Goal: Task Accomplishment & Management: Manage account settings

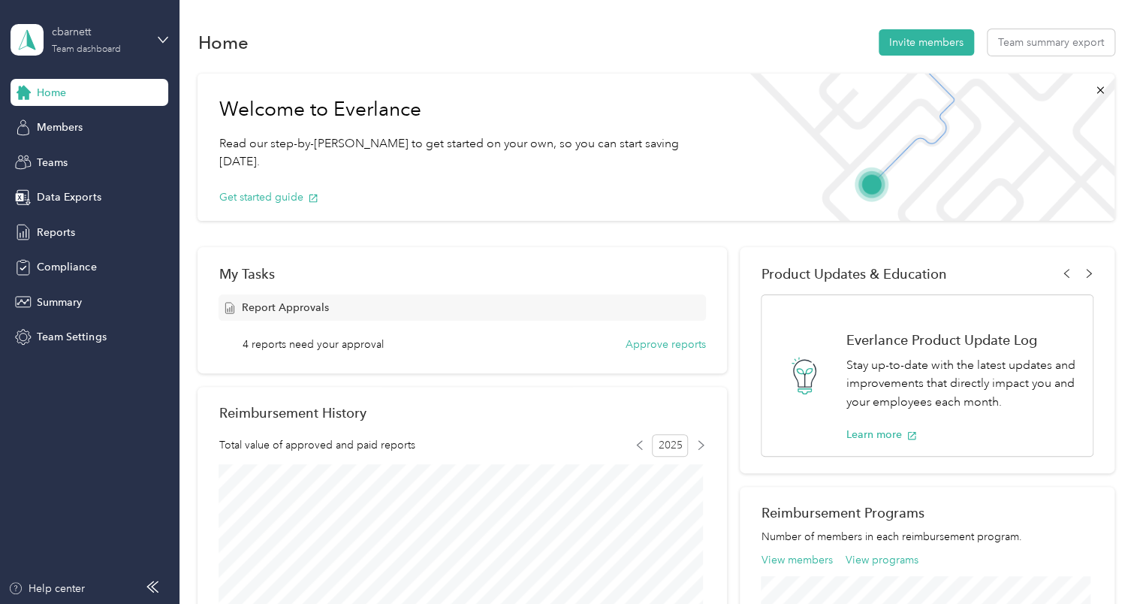
click at [111, 53] on div "Team dashboard" at bounding box center [86, 49] width 69 height 9
click at [94, 118] on div "Team dashboard" at bounding box center [65, 124] width 83 height 16
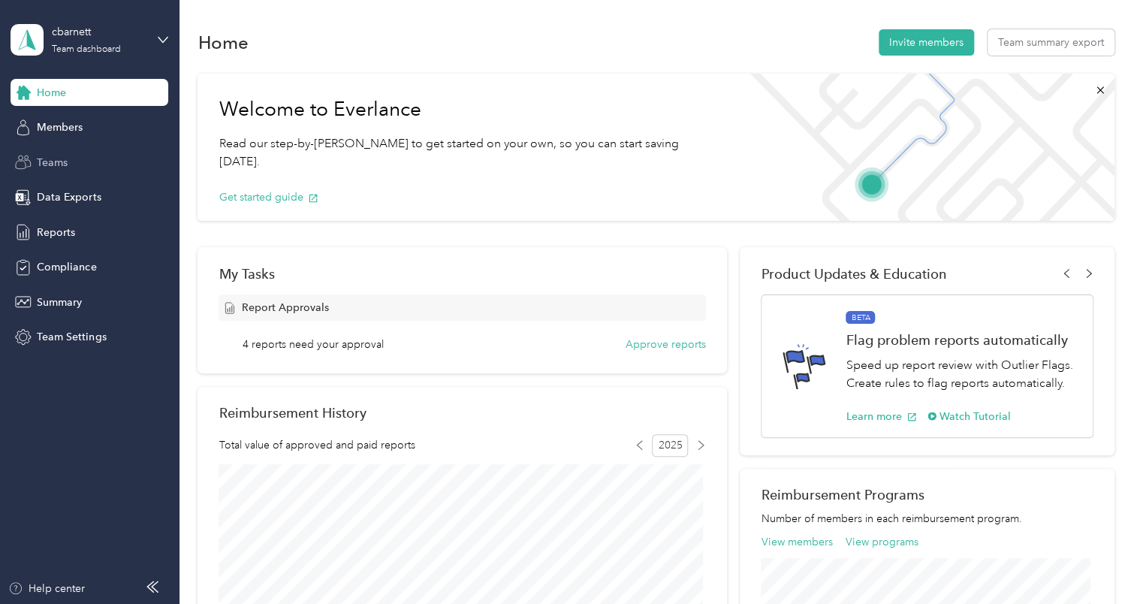
click at [72, 160] on div "Teams" at bounding box center [90, 162] width 158 height 27
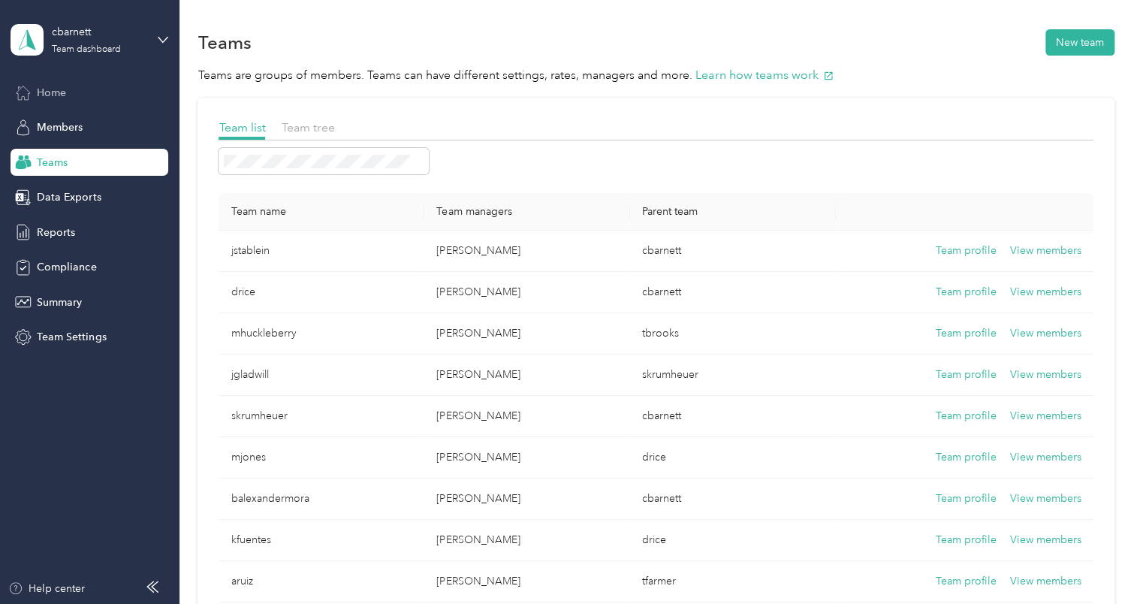
click at [57, 89] on span "Home" at bounding box center [51, 93] width 29 height 16
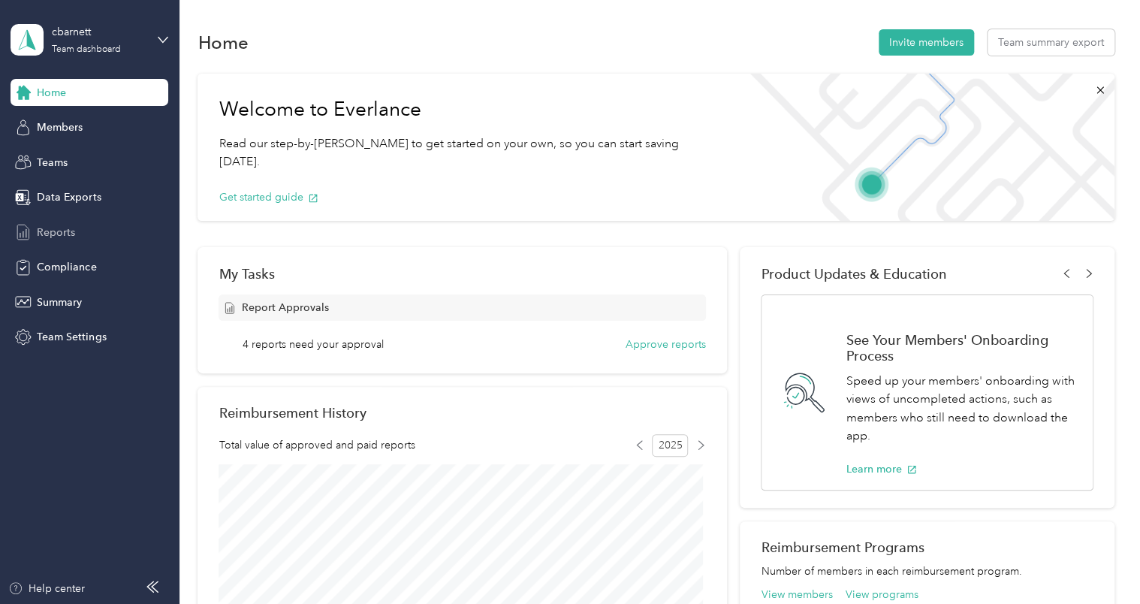
click at [66, 225] on span "Reports" at bounding box center [56, 232] width 38 height 16
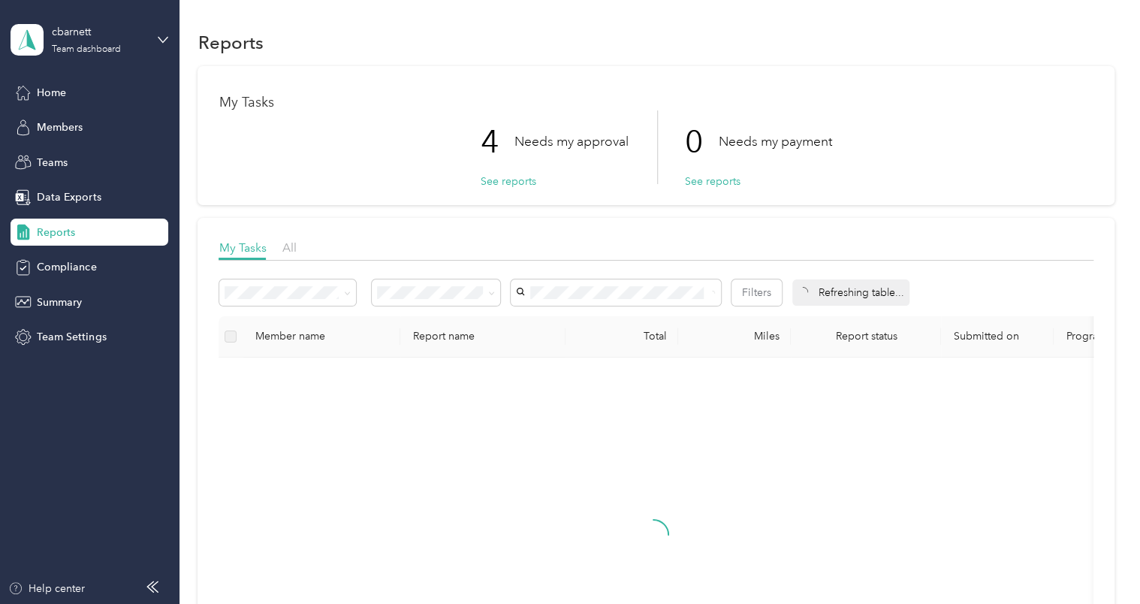
click at [66, 225] on span "Reports" at bounding box center [56, 232] width 38 height 16
click at [497, 179] on button "See reports" at bounding box center [508, 181] width 56 height 16
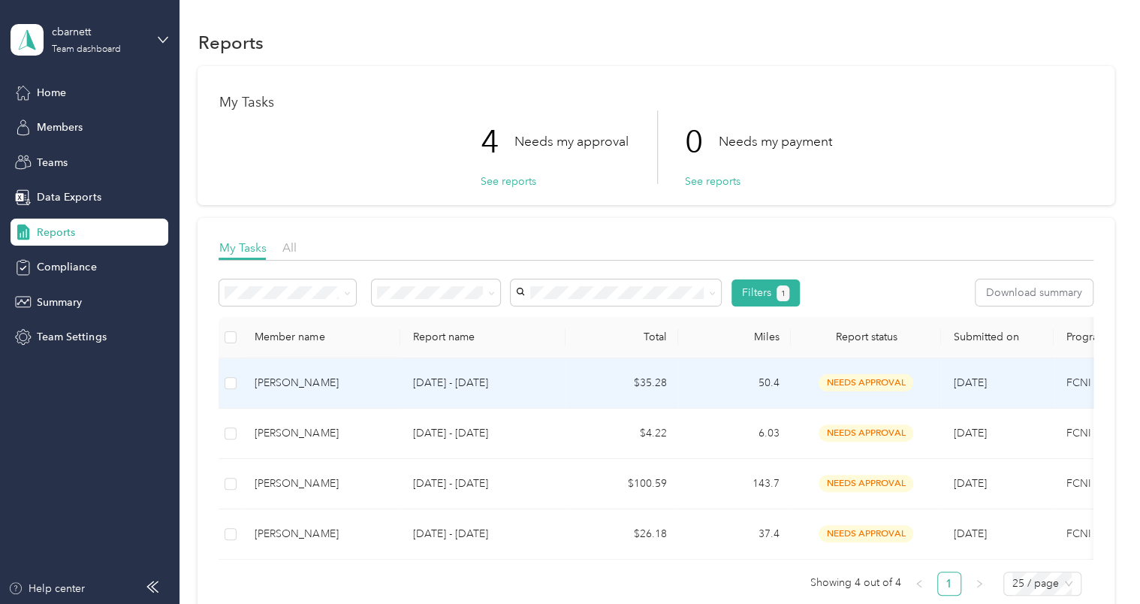
click at [357, 383] on div "[PERSON_NAME]" at bounding box center [321, 383] width 134 height 17
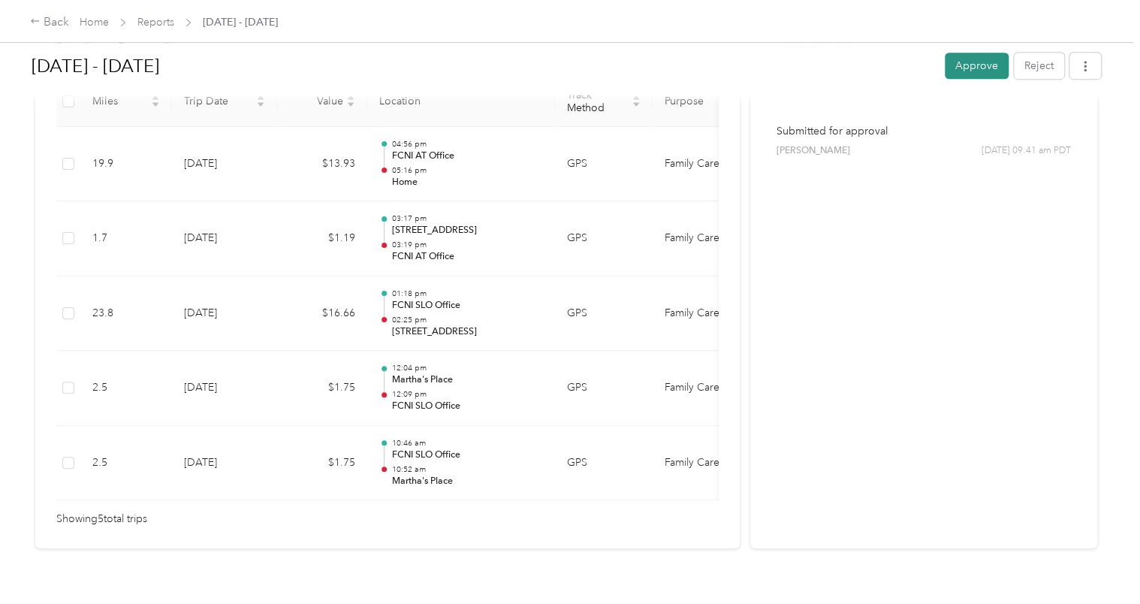
click at [973, 64] on button "Approve" at bounding box center [976, 66] width 64 height 26
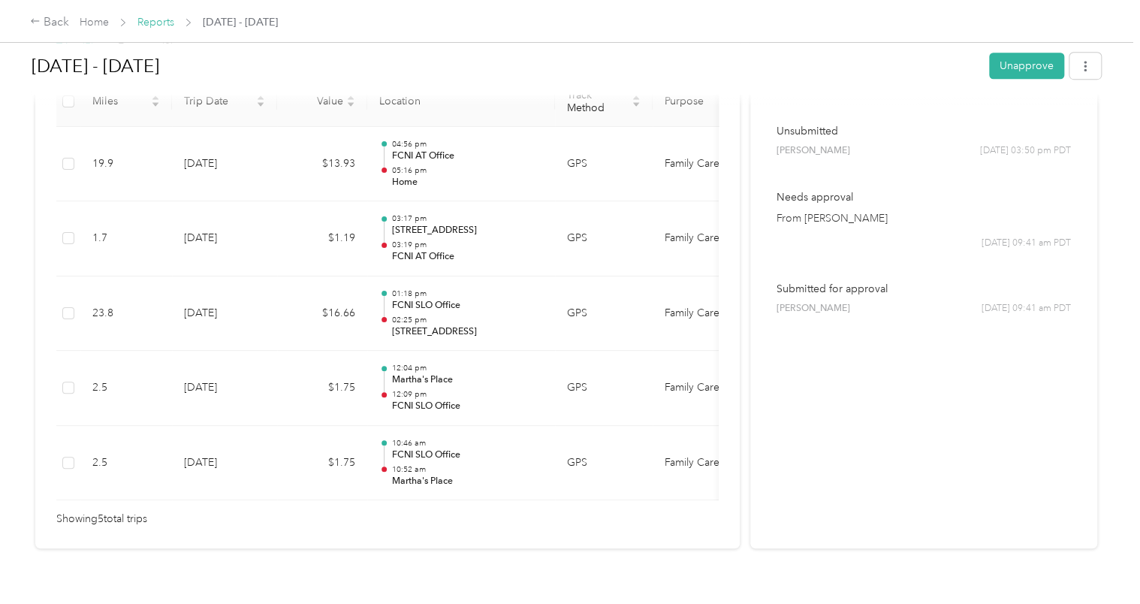
click at [165, 23] on link "Reports" at bounding box center [155, 22] width 37 height 13
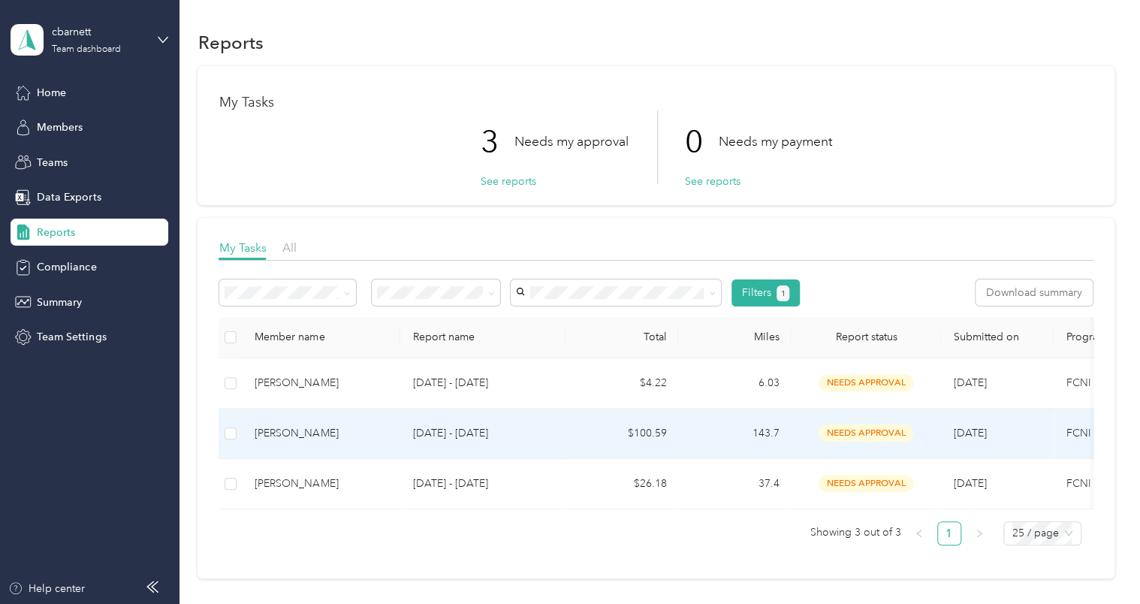
click at [442, 430] on p "[DATE] - [DATE]" at bounding box center [482, 433] width 141 height 17
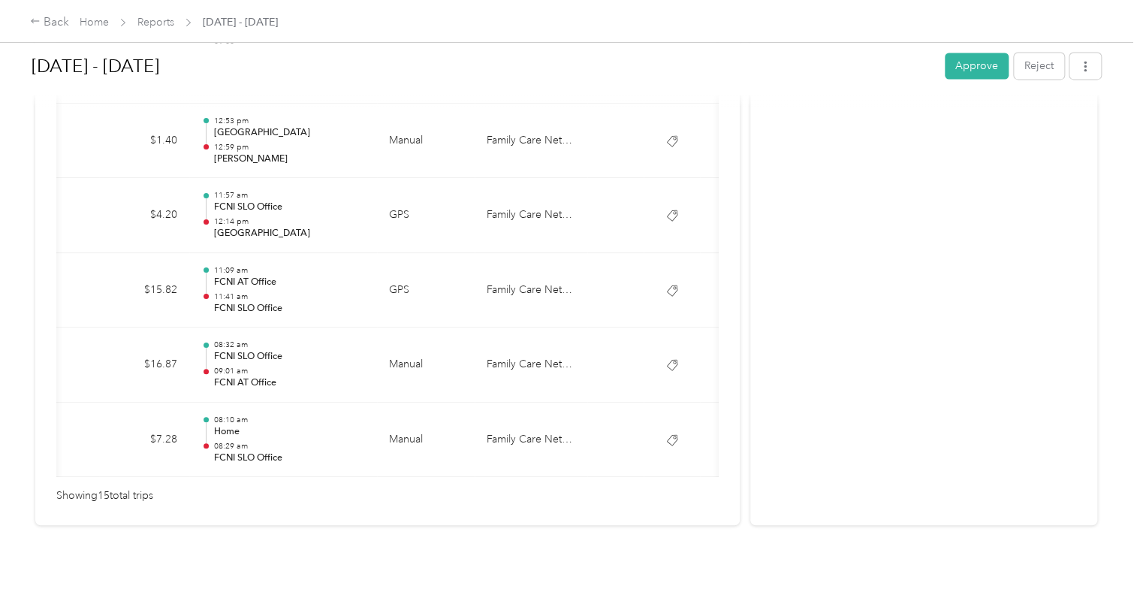
scroll to position [0, 218]
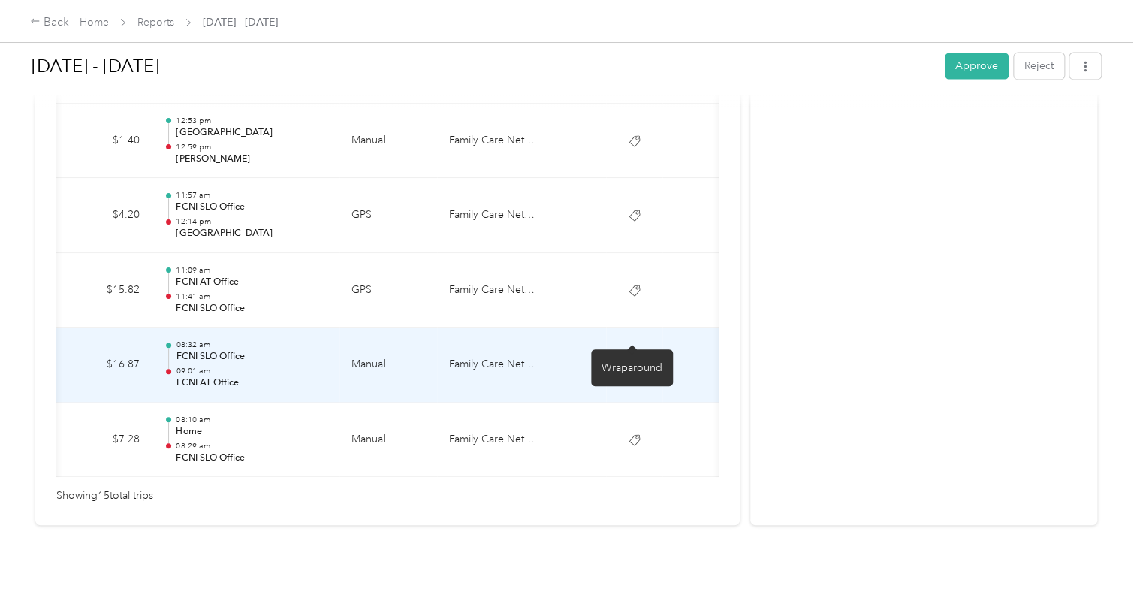
drag, startPoint x: 631, startPoint y: 417, endPoint x: 629, endPoint y: 342, distance: 75.1
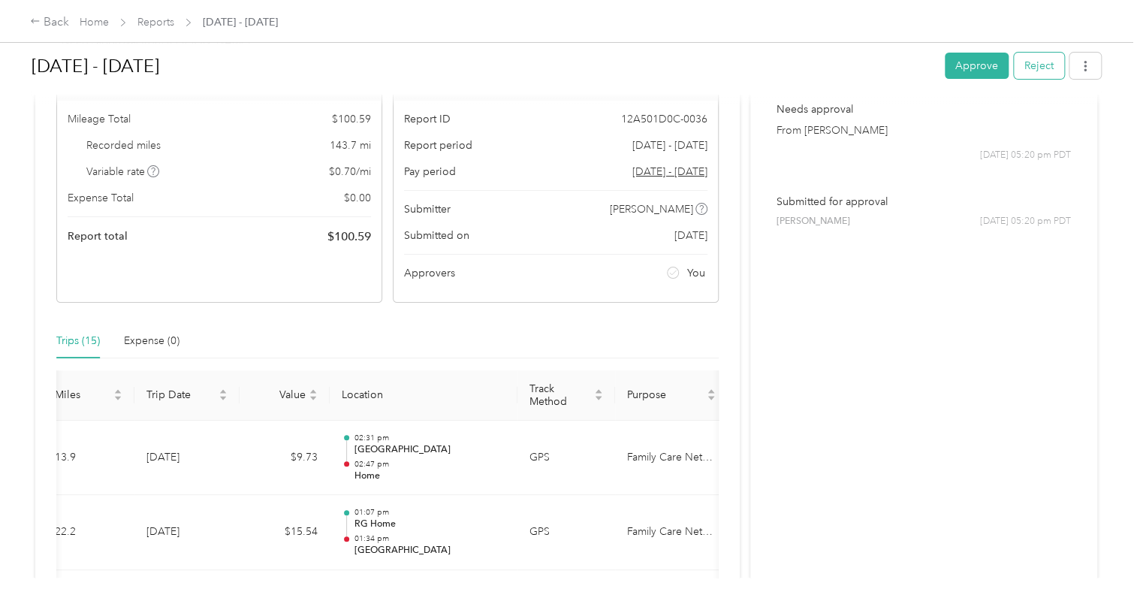
scroll to position [126, 0]
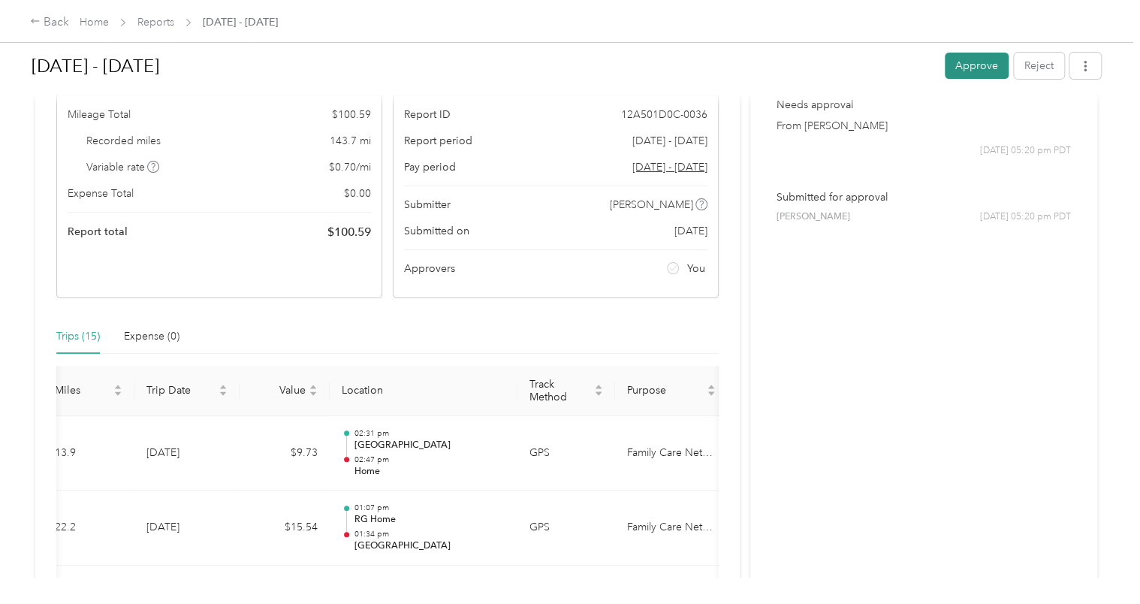
click at [955, 69] on button "Approve" at bounding box center [976, 66] width 64 height 26
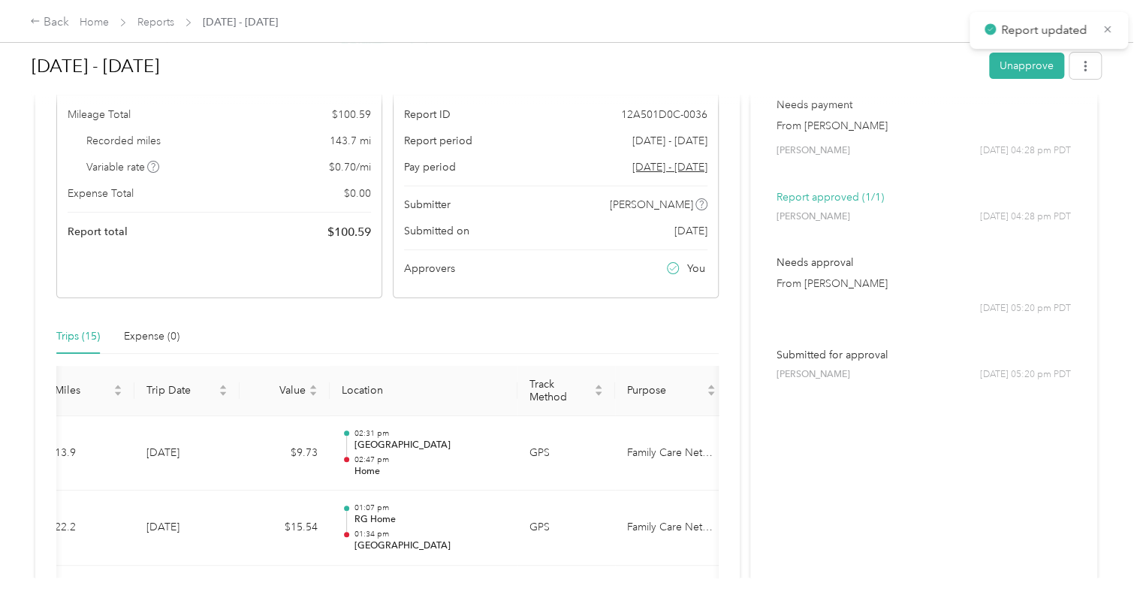
click at [153, 15] on span "Reports" at bounding box center [155, 22] width 37 height 16
click at [157, 22] on link "Reports" at bounding box center [155, 22] width 37 height 13
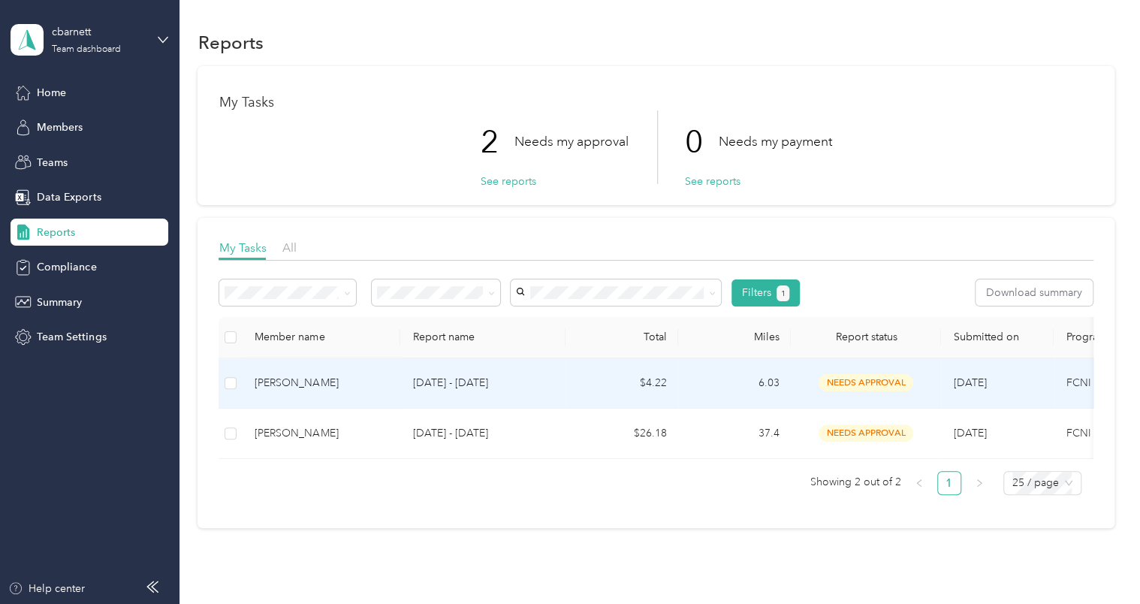
click at [342, 378] on div "[PERSON_NAME]" at bounding box center [321, 383] width 134 height 17
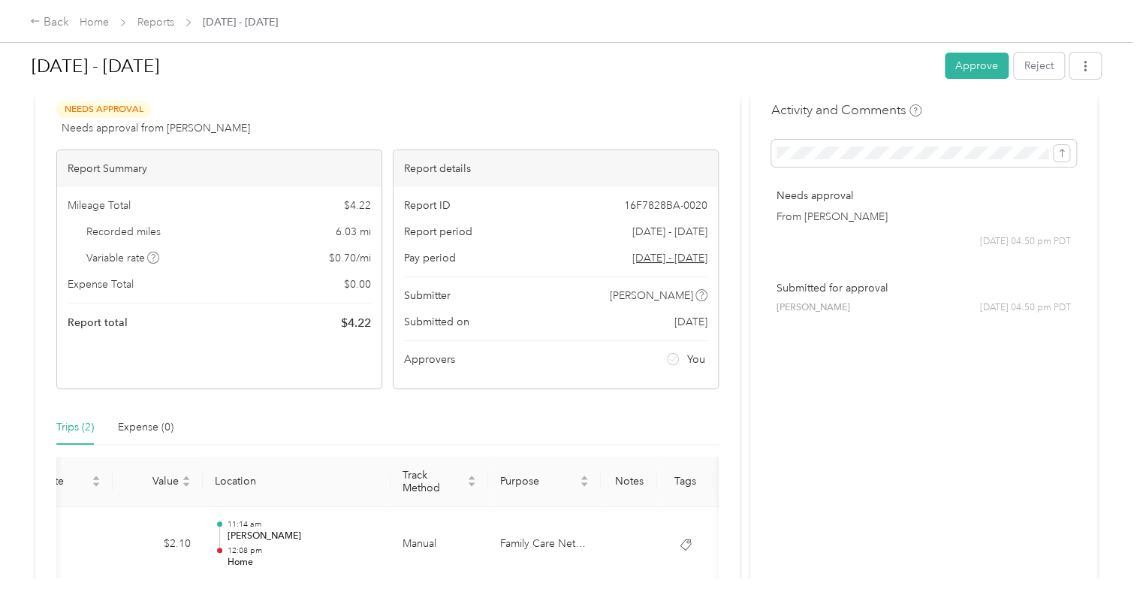
scroll to position [30, 0]
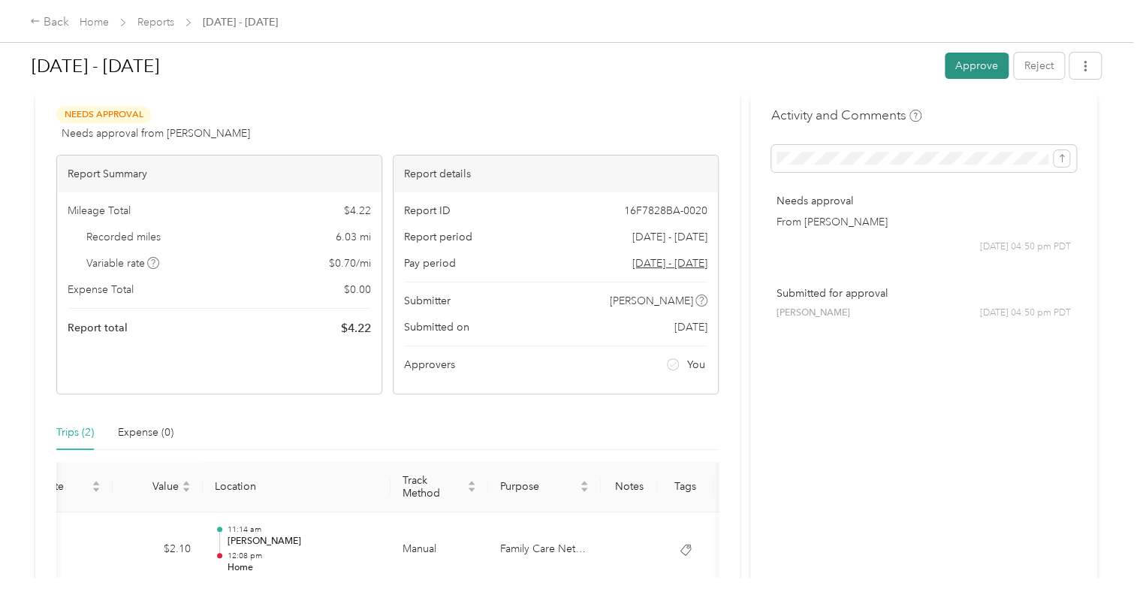
click at [970, 66] on button "Approve" at bounding box center [976, 66] width 64 height 26
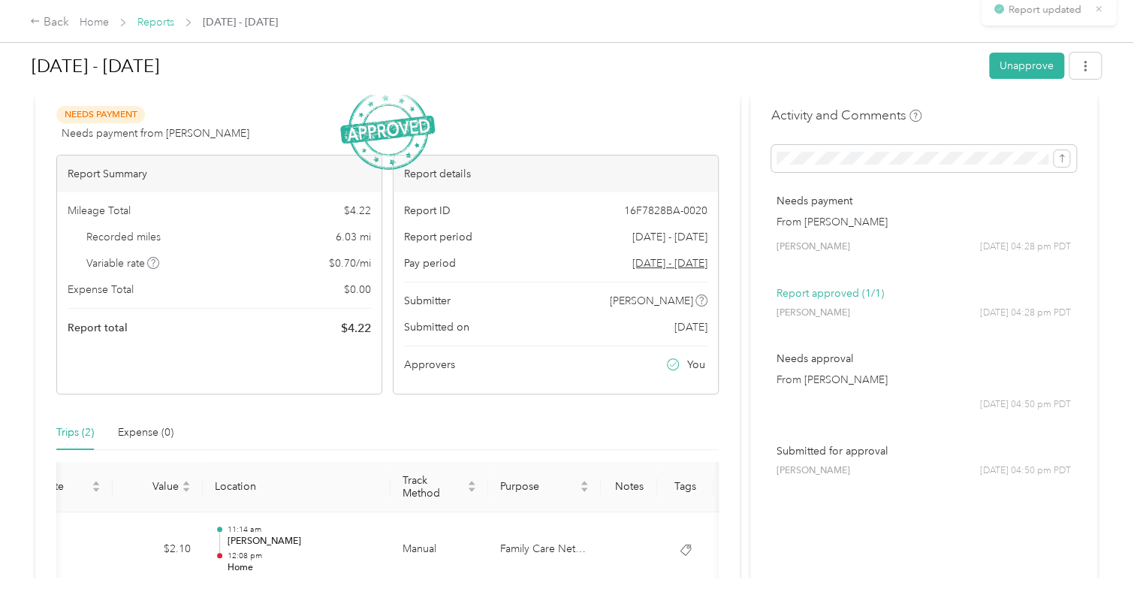
click at [172, 21] on link "Reports" at bounding box center [155, 22] width 37 height 13
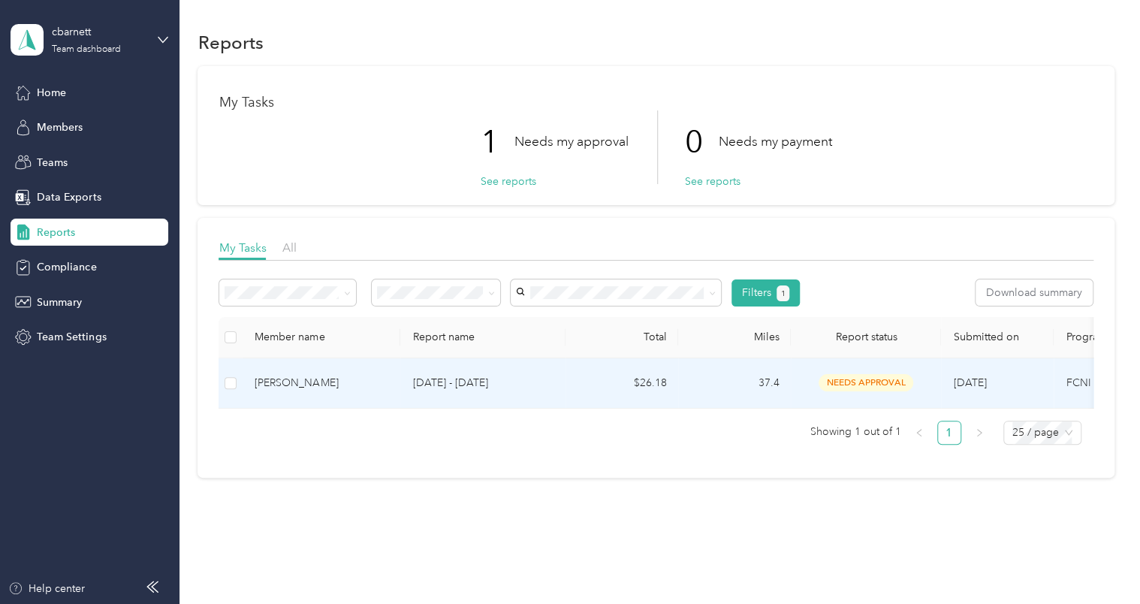
click at [459, 384] on p "[DATE] - [DATE]" at bounding box center [482, 383] width 141 height 17
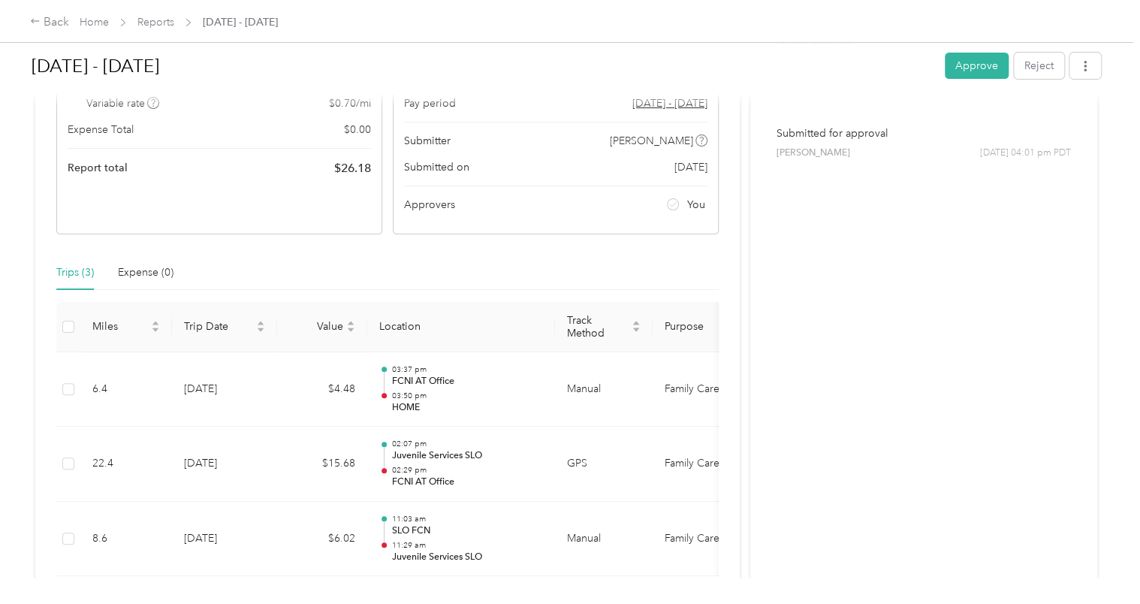
scroll to position [310, 0]
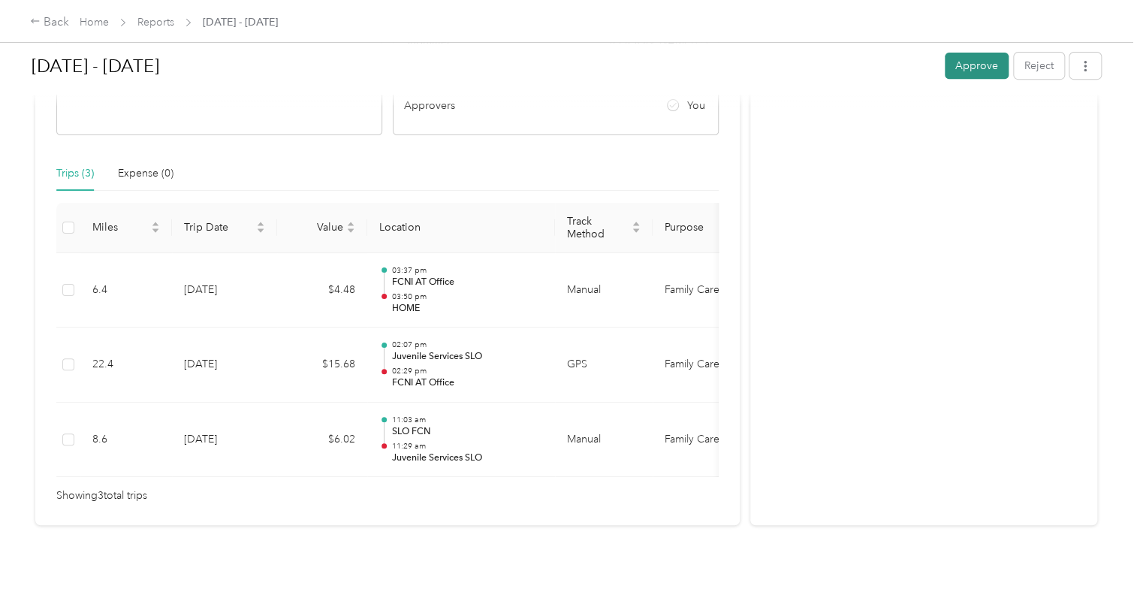
click at [975, 68] on button "Approve" at bounding box center [976, 66] width 64 height 26
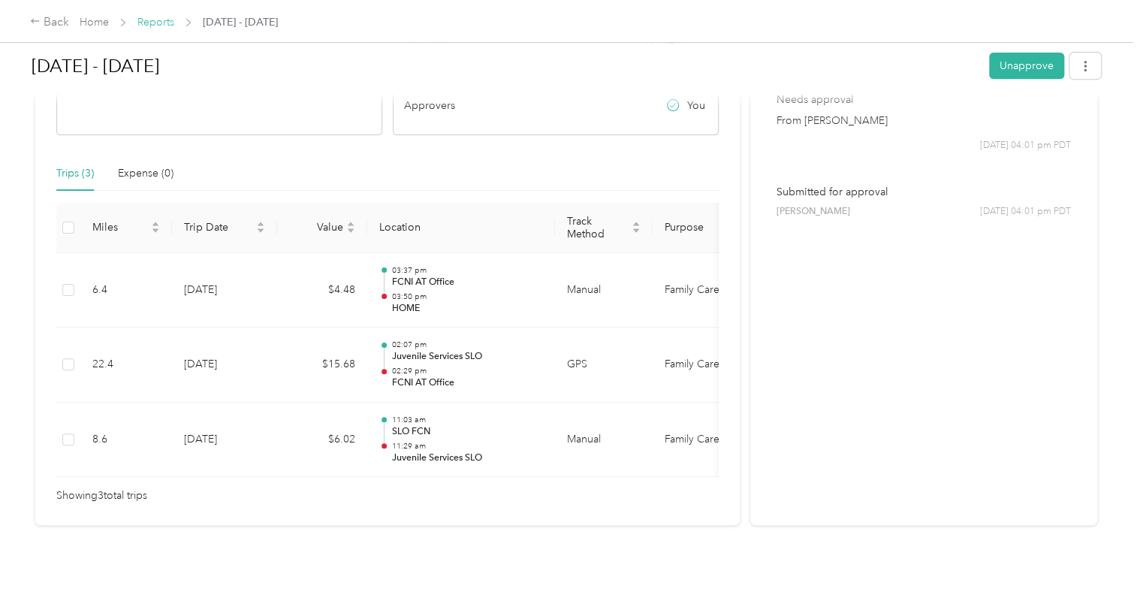
click at [167, 21] on link "Reports" at bounding box center [155, 22] width 37 height 13
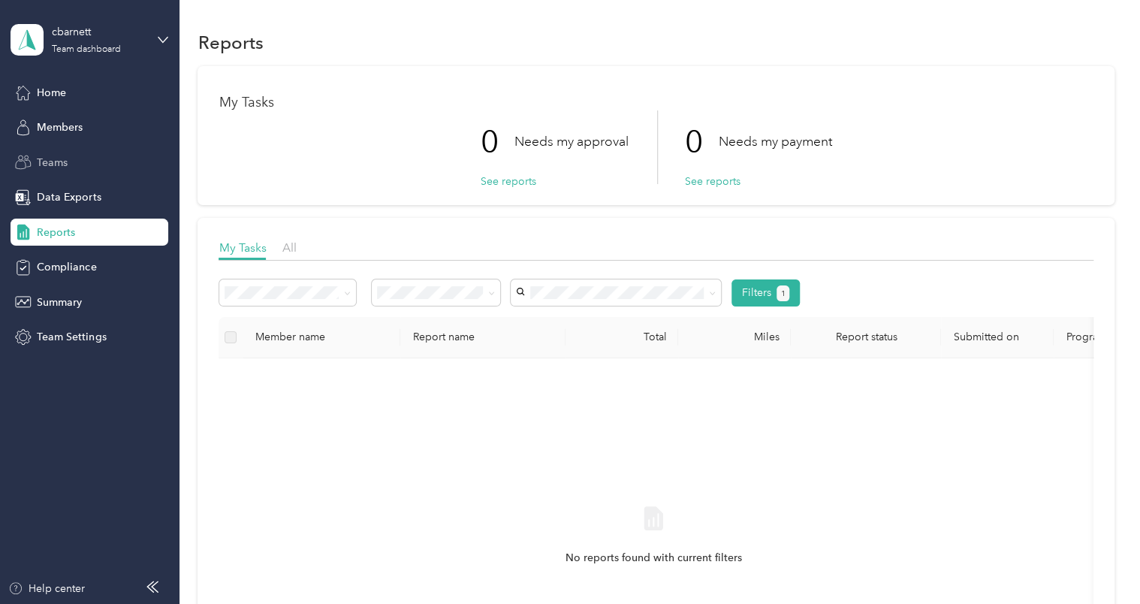
click at [63, 158] on span "Teams" at bounding box center [52, 163] width 31 height 16
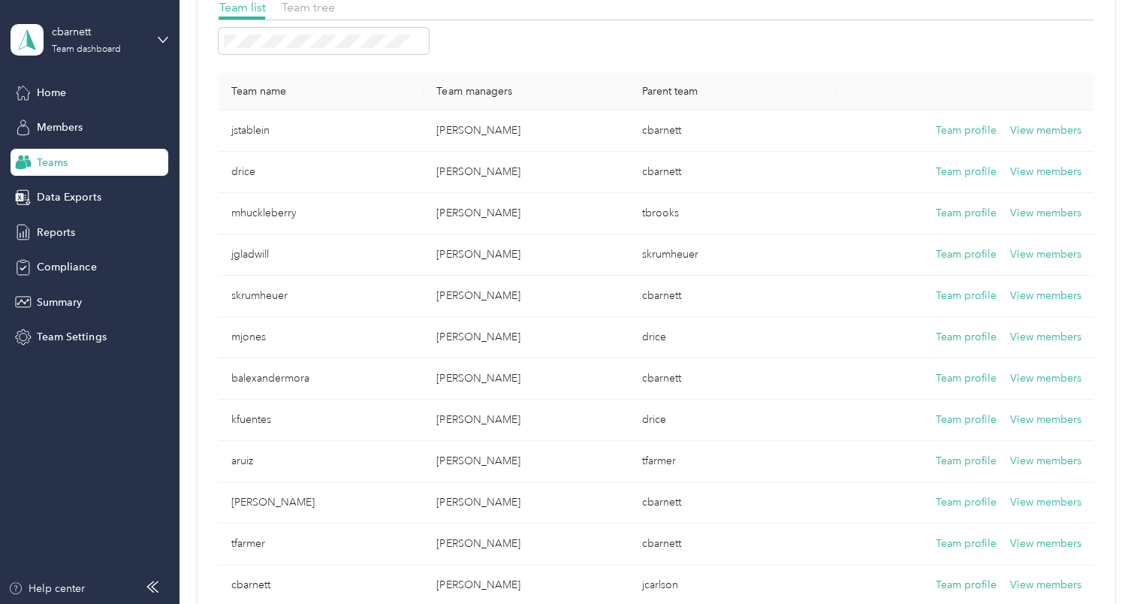
scroll to position [111, 0]
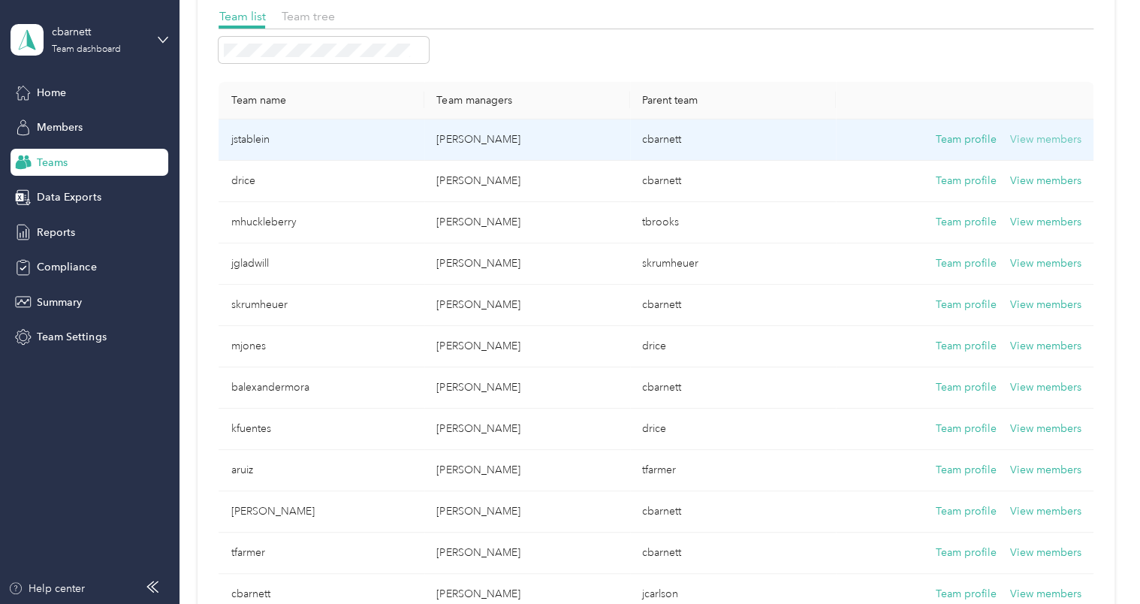
click at [1033, 139] on button "View members" at bounding box center [1045, 139] width 71 height 17
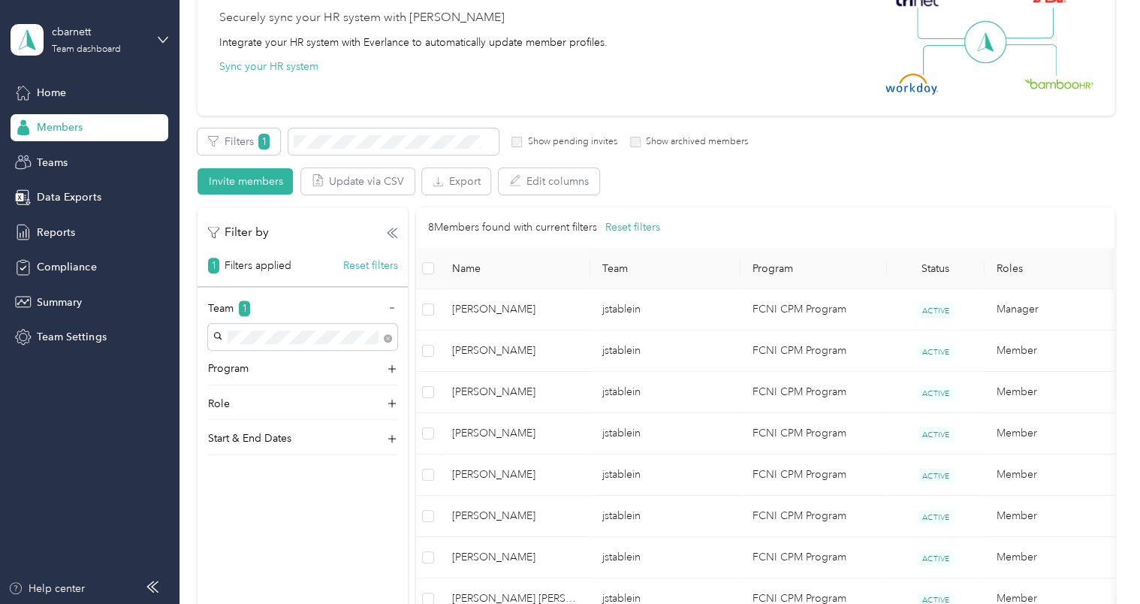
scroll to position [306, 0]
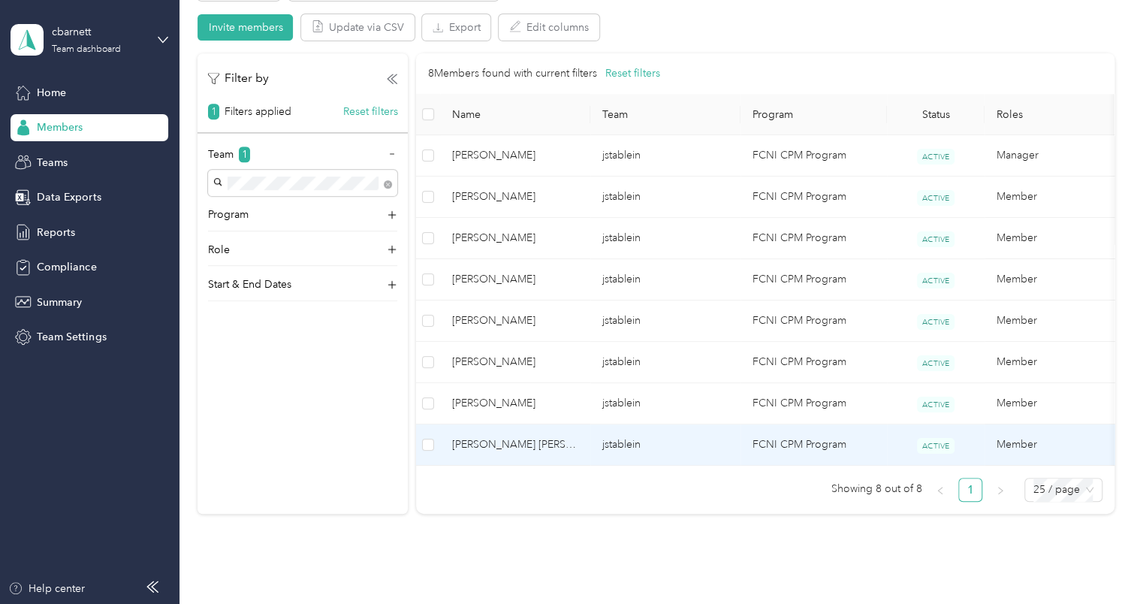
click at [662, 439] on td "jstablein" at bounding box center [665, 444] width 150 height 41
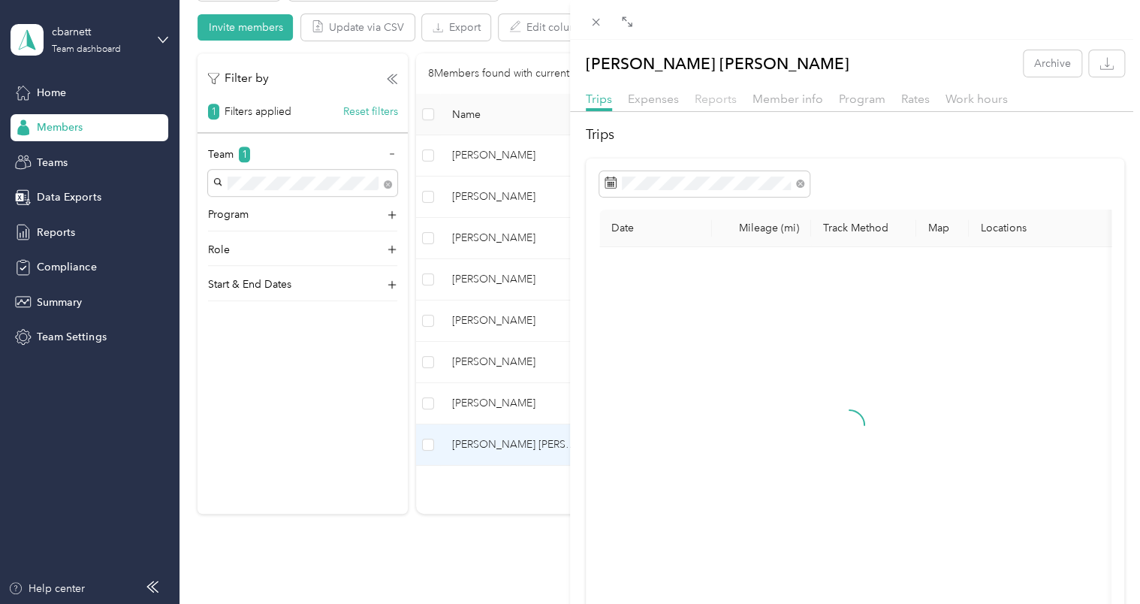
click at [712, 96] on span "Reports" at bounding box center [715, 99] width 42 height 14
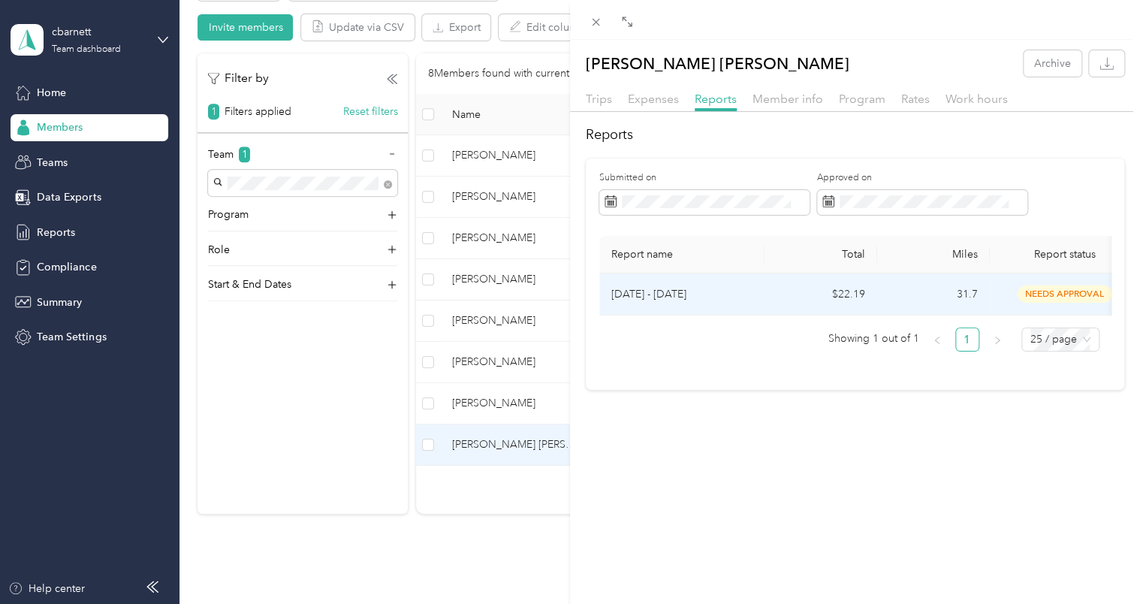
click at [690, 283] on td "[DATE] - [DATE]" at bounding box center [681, 294] width 165 height 42
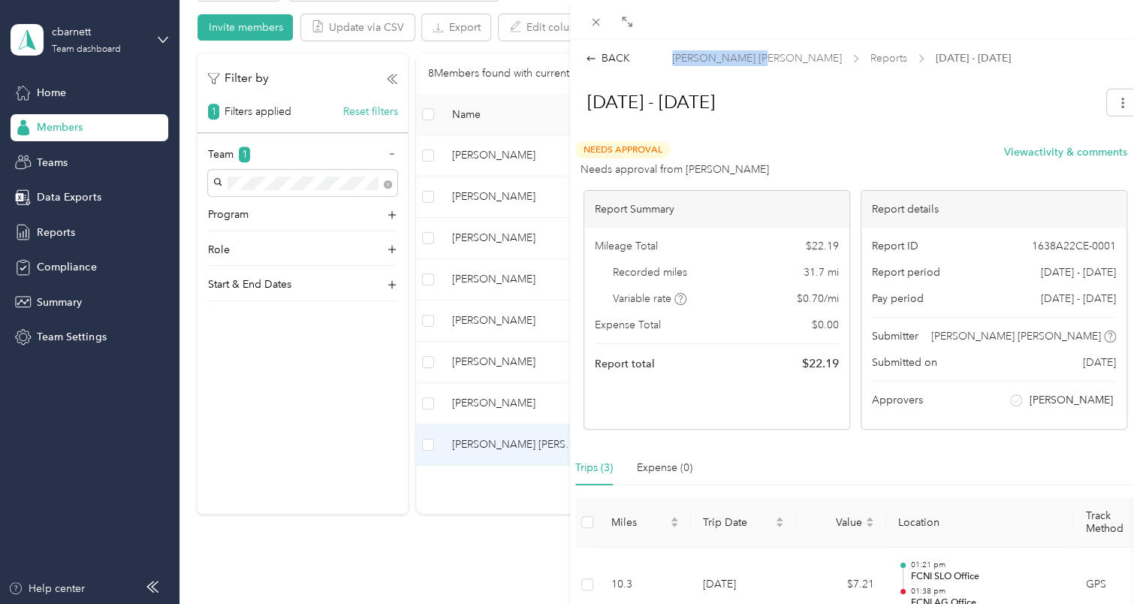
drag, startPoint x: 748, startPoint y: 58, endPoint x: 667, endPoint y: 54, distance: 81.2
click at [667, 54] on div "BACK [PERSON_NAME] [PERSON_NAME] Reports [DATE] - [DATE]" at bounding box center [855, 58] width 570 height 16
copy span "[PERSON_NAME] [PERSON_NAME]"
click at [619, 60] on div "BACK" at bounding box center [608, 58] width 44 height 16
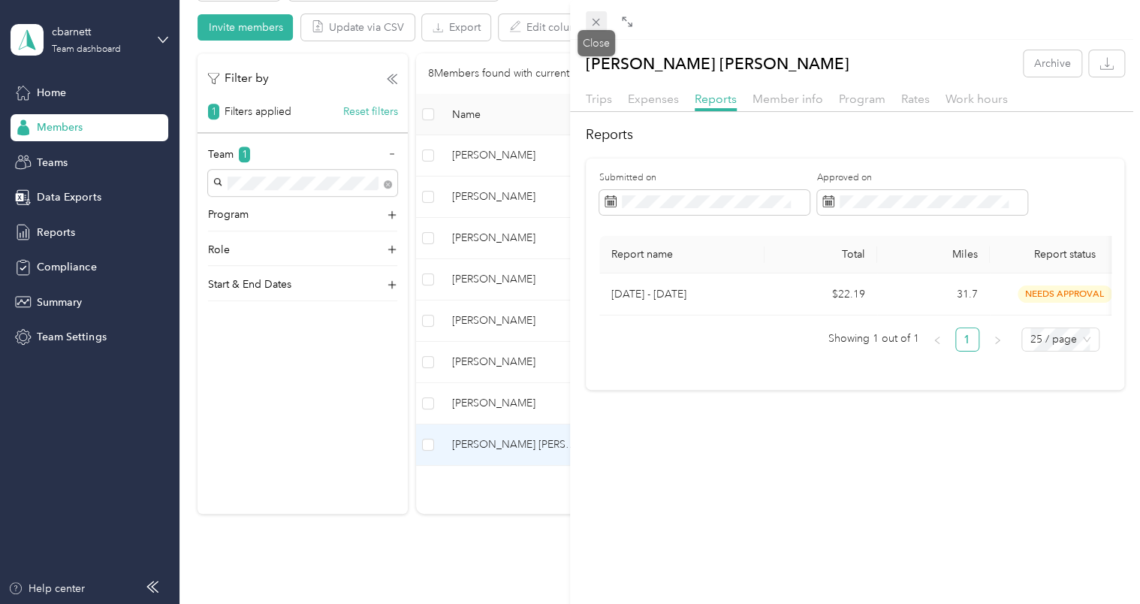
click at [595, 25] on icon at bounding box center [595, 22] width 13 height 13
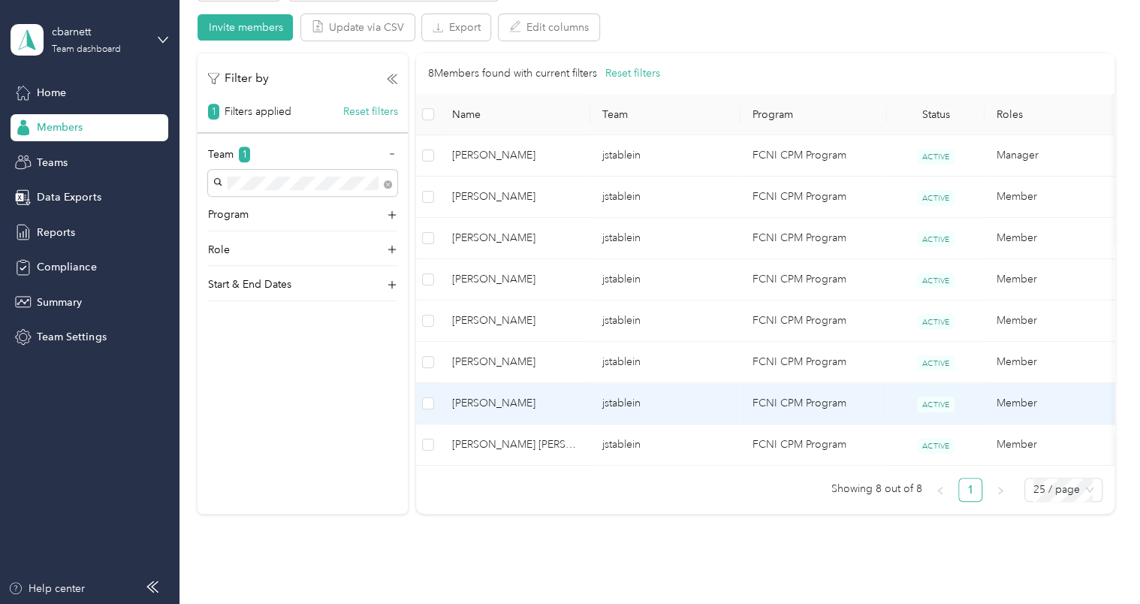
click at [556, 395] on span "[PERSON_NAME]" at bounding box center [515, 403] width 126 height 17
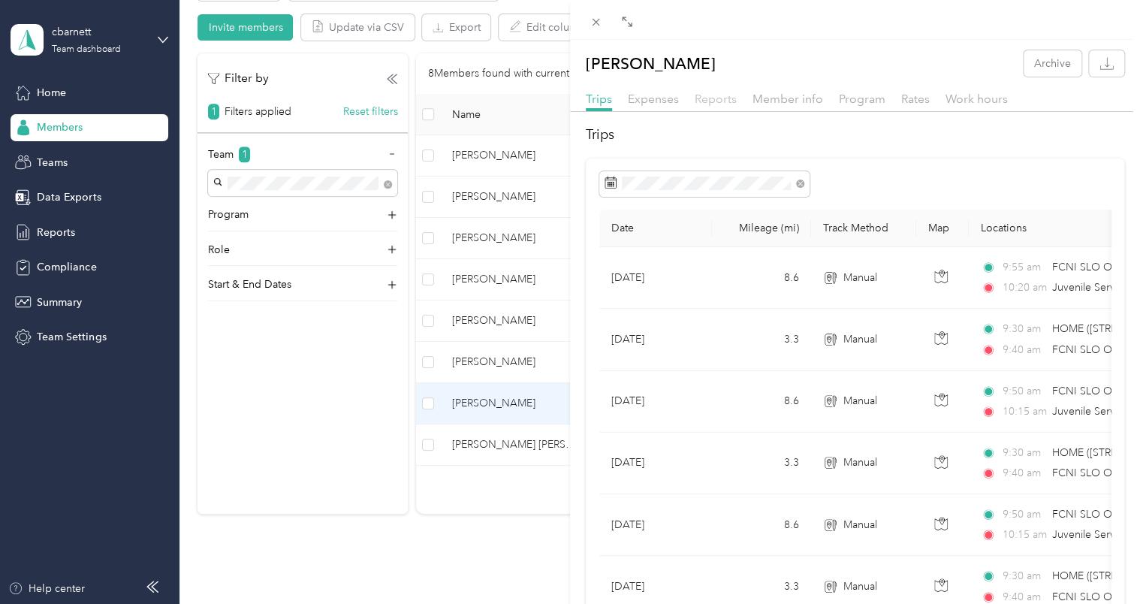
click at [718, 99] on span "Reports" at bounding box center [715, 99] width 42 height 14
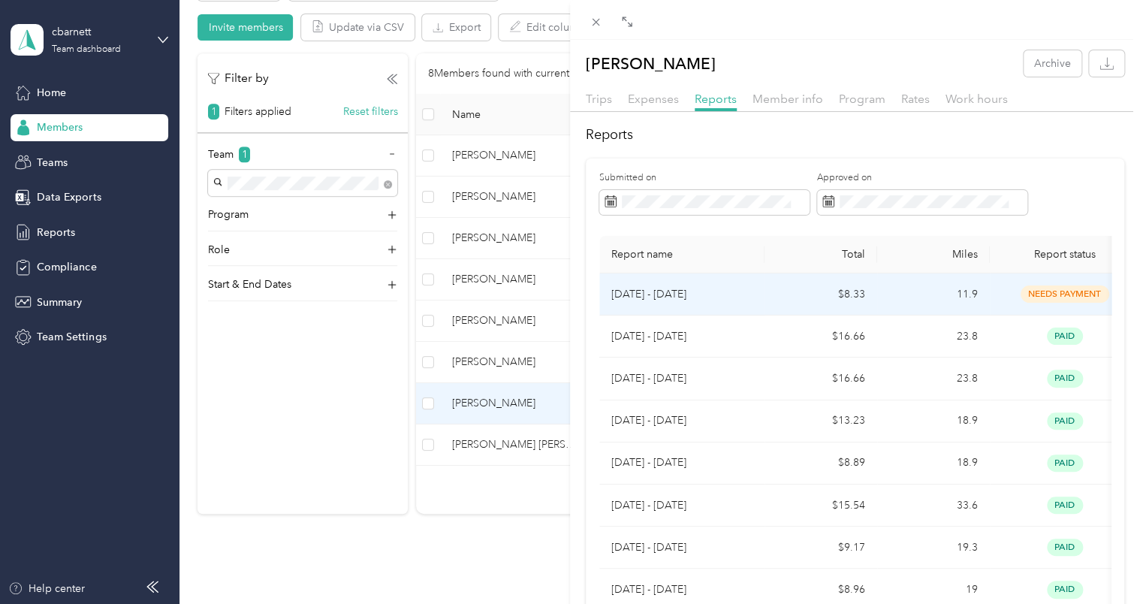
click at [783, 292] on td "$8.33" at bounding box center [820, 294] width 113 height 42
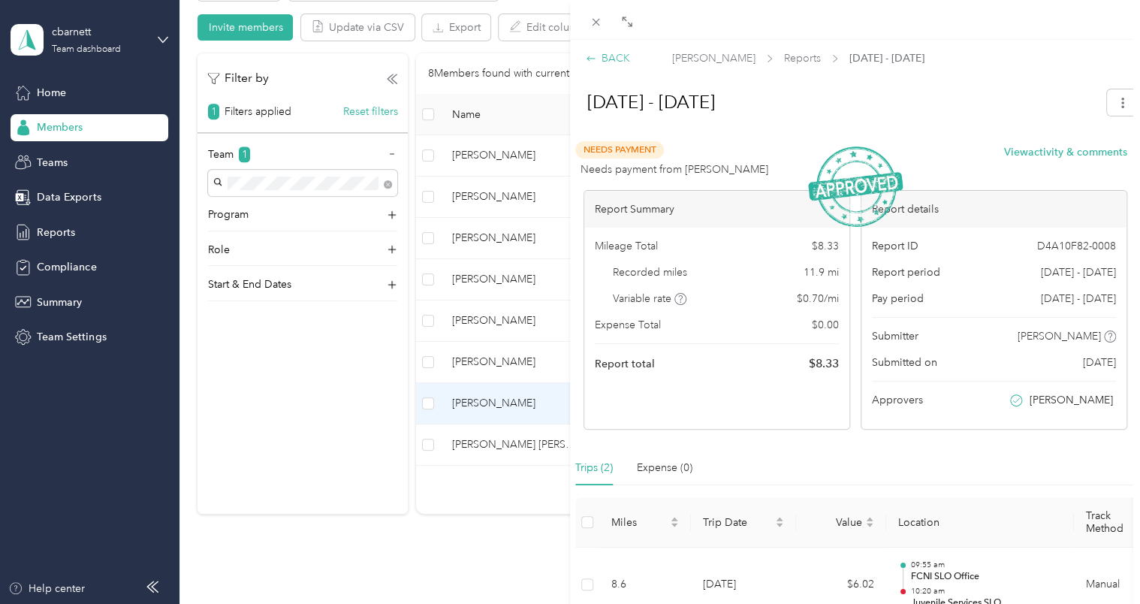
click at [613, 54] on div "BACK" at bounding box center [608, 58] width 44 height 16
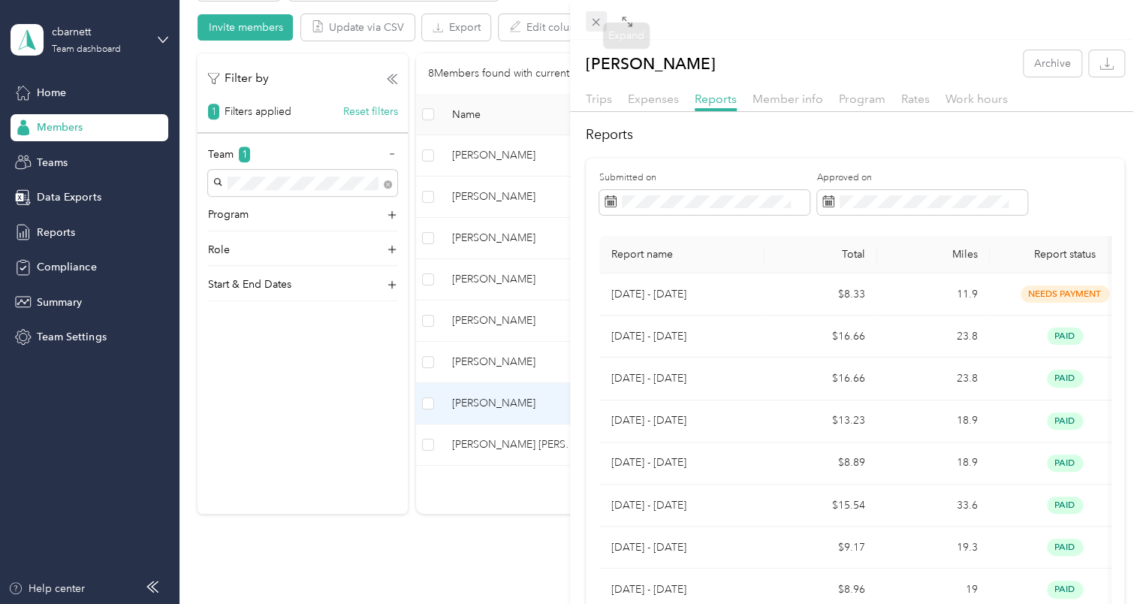
click at [588, 23] on span at bounding box center [596, 21] width 21 height 21
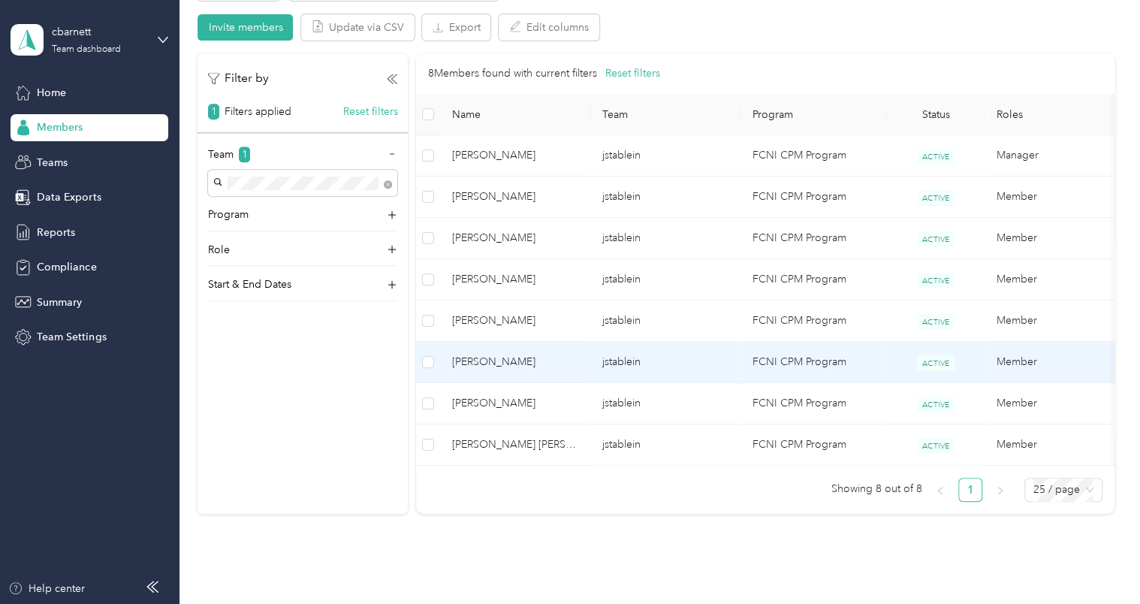
click at [513, 354] on span "[PERSON_NAME]" at bounding box center [515, 362] width 126 height 17
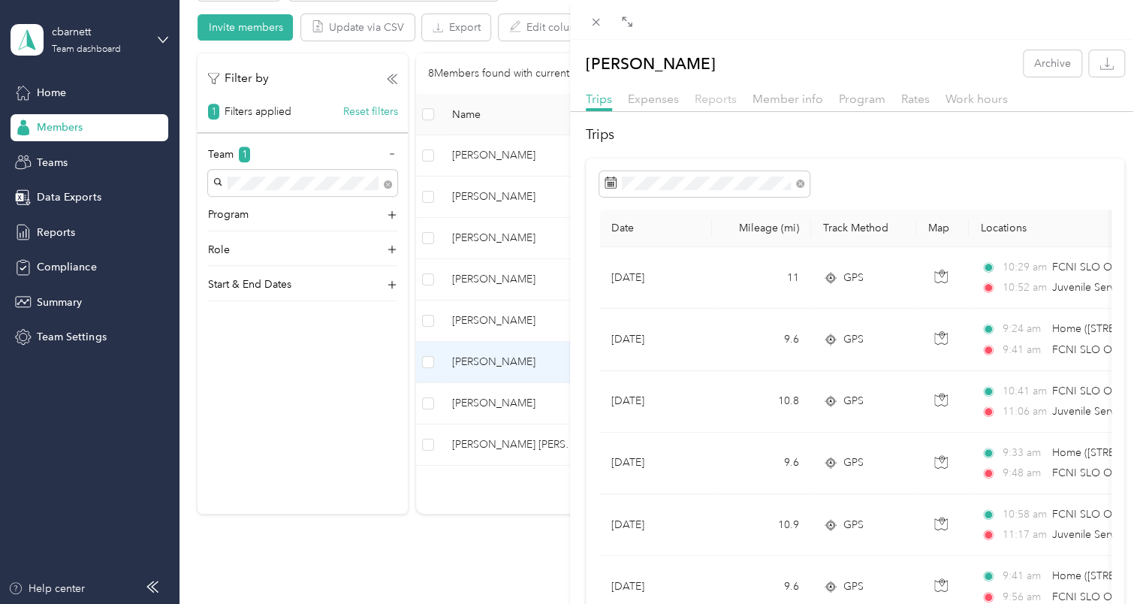
click at [721, 98] on span "Reports" at bounding box center [715, 99] width 42 height 14
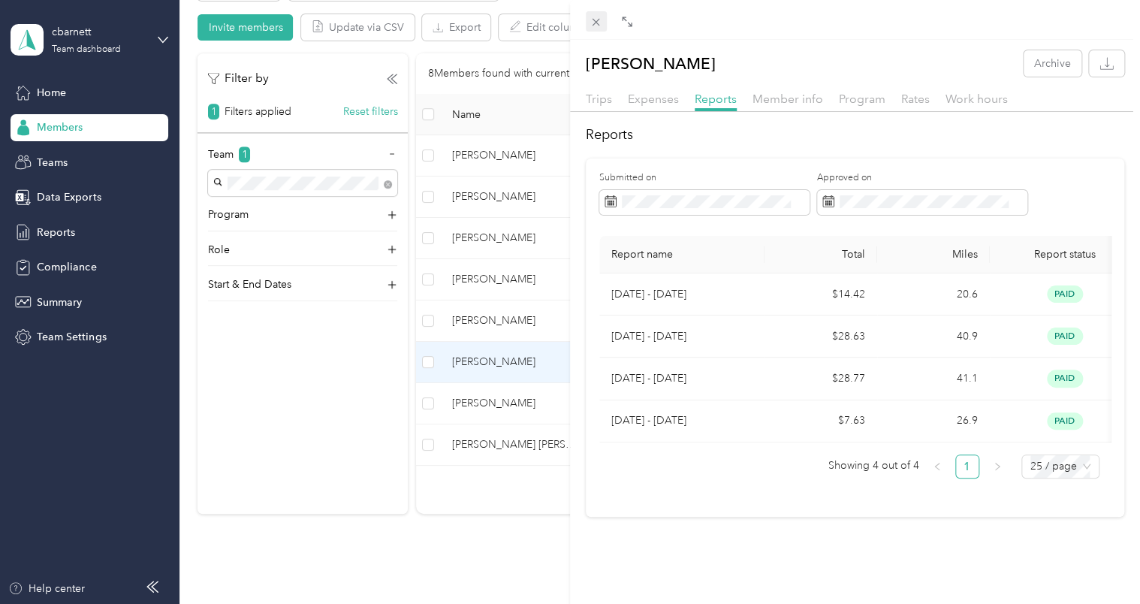
click at [597, 24] on icon at bounding box center [596, 23] width 8 height 8
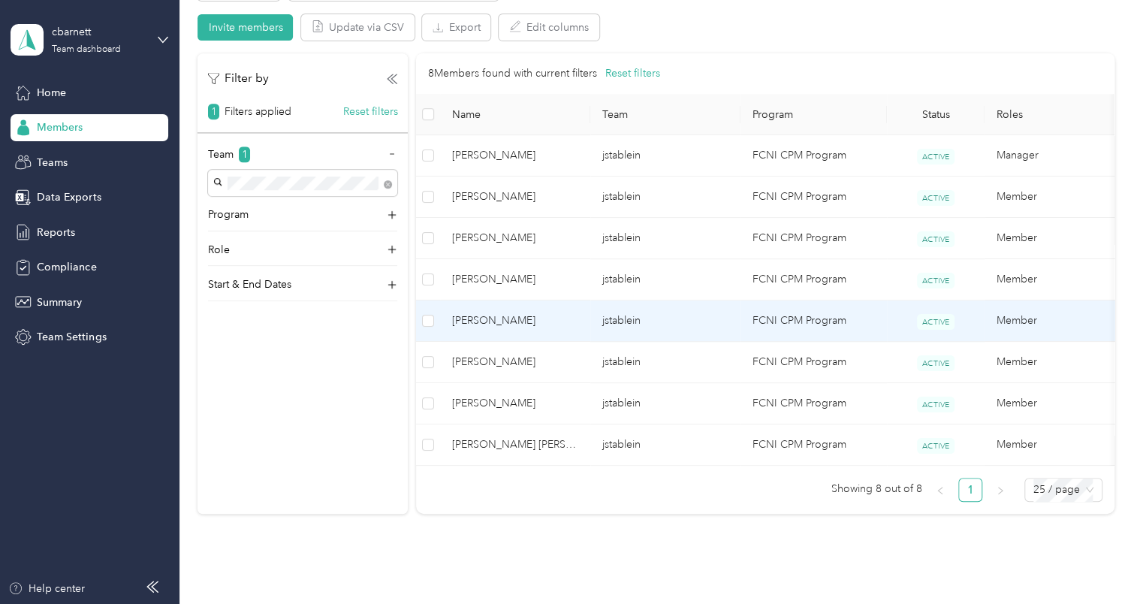
click at [510, 318] on span "[PERSON_NAME]" at bounding box center [515, 320] width 126 height 17
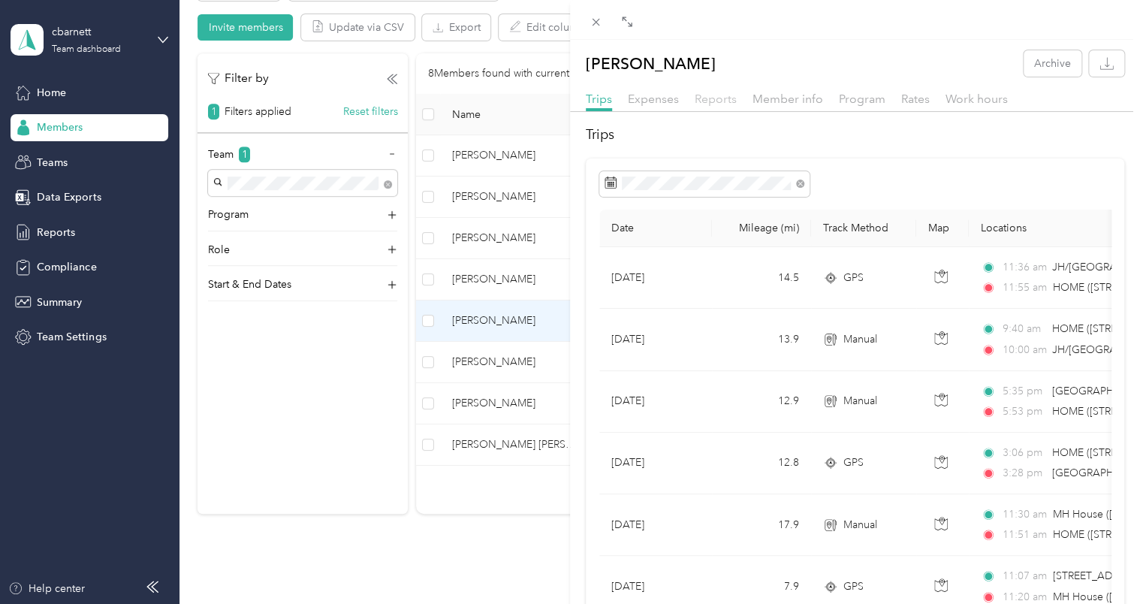
click at [700, 99] on span "Reports" at bounding box center [715, 99] width 42 height 14
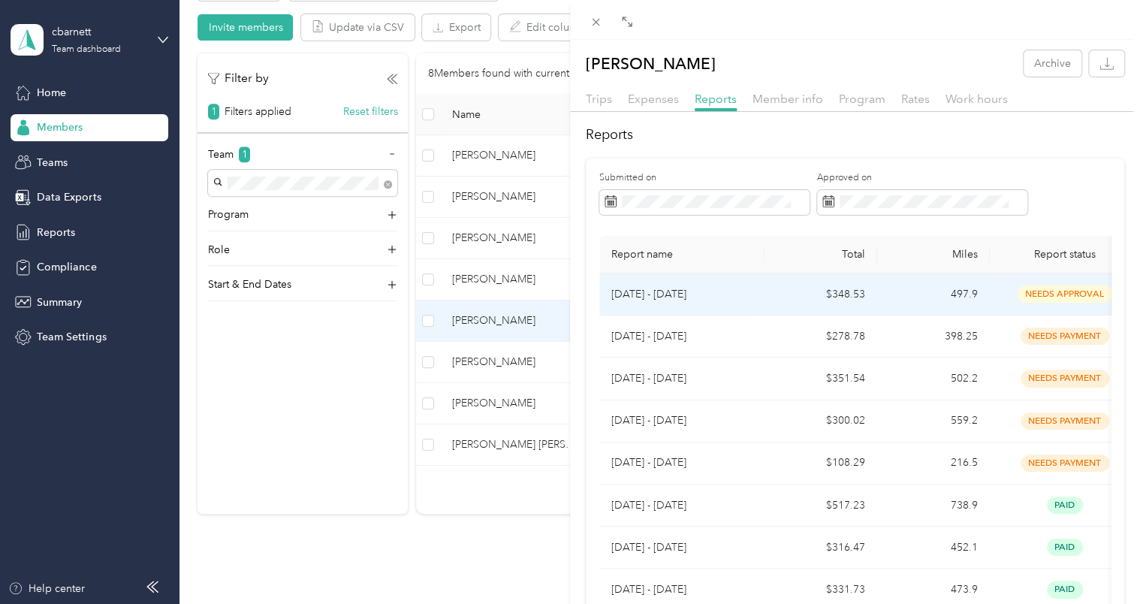
click at [697, 291] on p "[DATE] - [DATE]" at bounding box center [681, 294] width 141 height 17
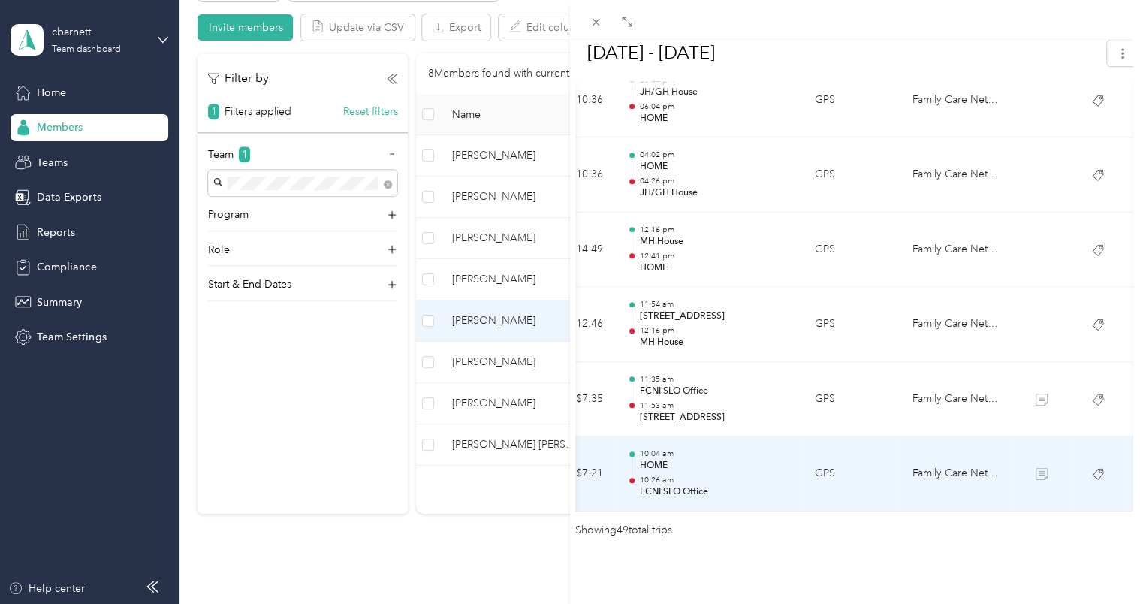
scroll to position [0, 268]
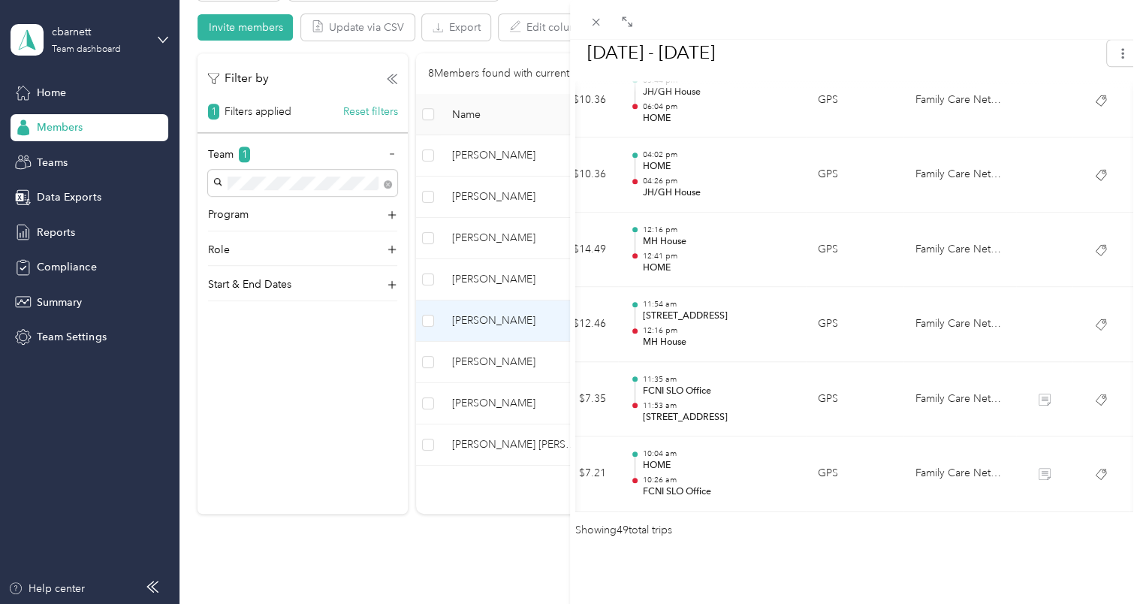
drag, startPoint x: 1004, startPoint y: 486, endPoint x: 935, endPoint y: 522, distance: 77.9
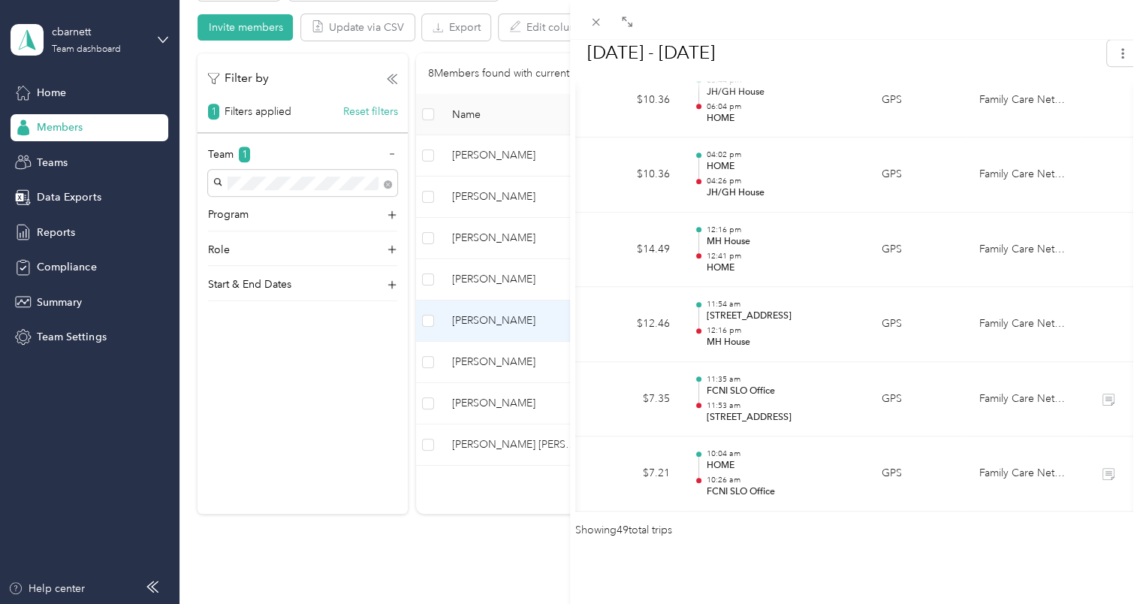
scroll to position [0, 198]
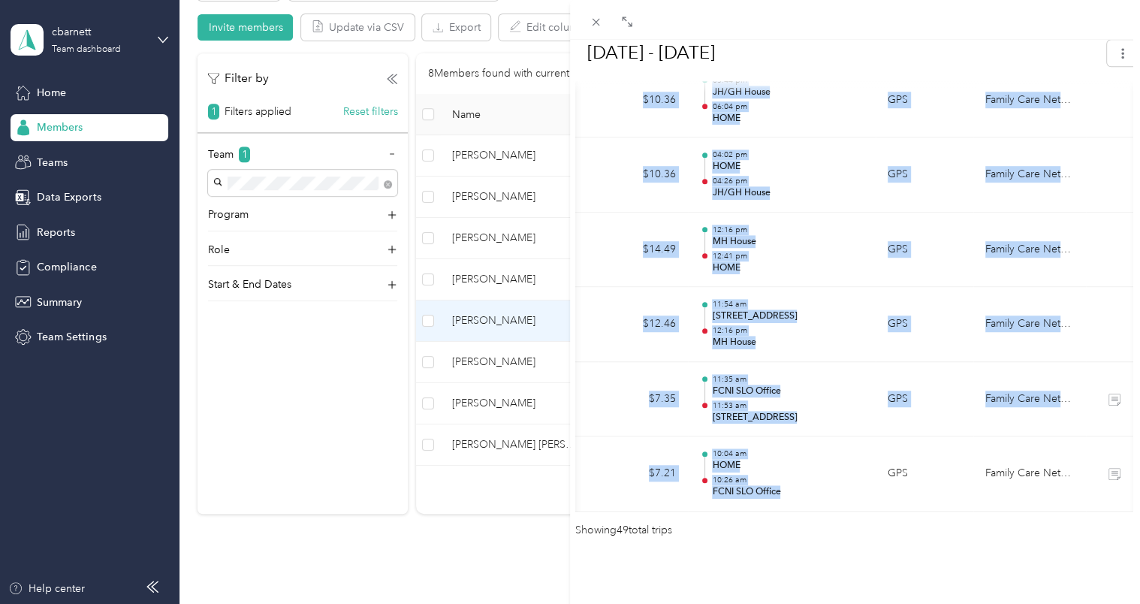
drag, startPoint x: 851, startPoint y: 483, endPoint x: 798, endPoint y: 491, distance: 53.1
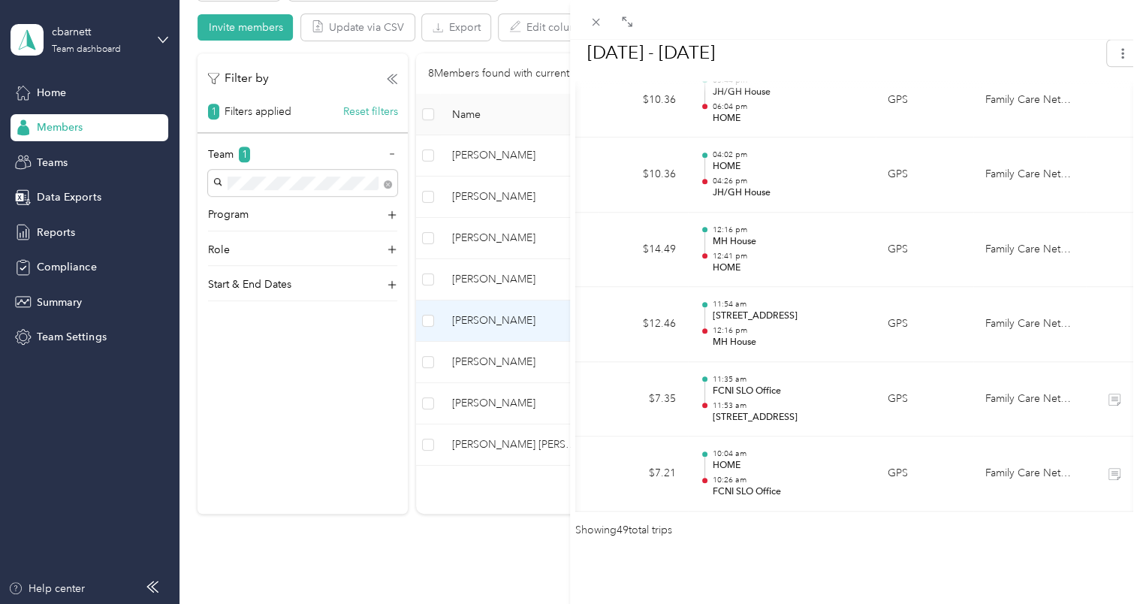
drag, startPoint x: 798, startPoint y: 491, endPoint x: 769, endPoint y: 544, distance: 60.8
click at [769, 544] on div "BACK [PERSON_NAME] Reports [DATE] - [DATE] [DATE] - [DATE] Needs Approval Needs…" at bounding box center [855, 342] width 570 height 604
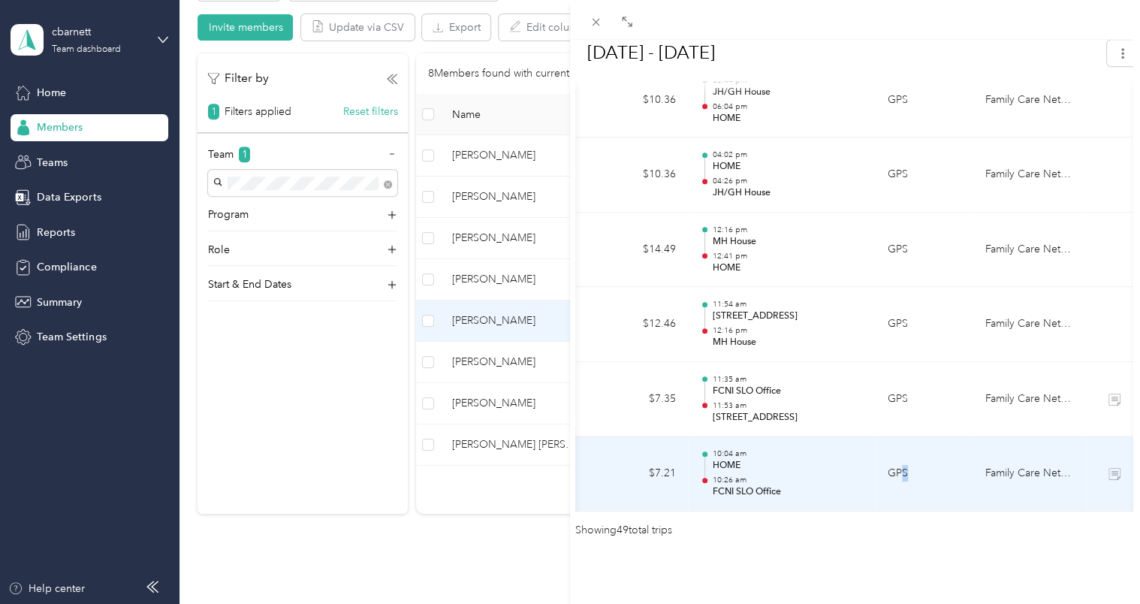
click at [905, 487] on td "GPS" at bounding box center [924, 473] width 98 height 75
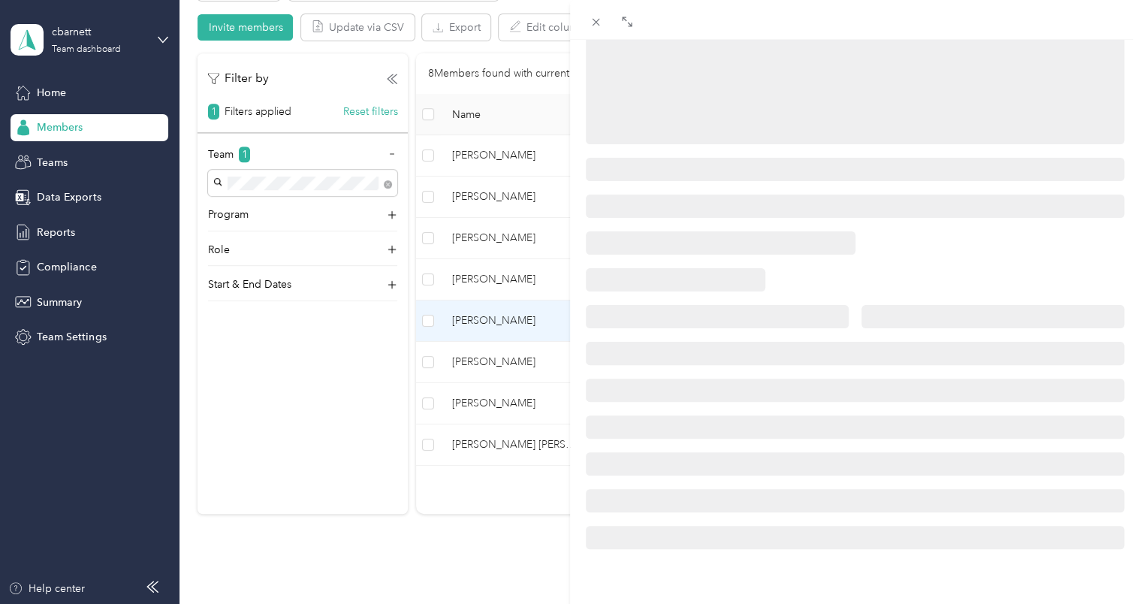
scroll to position [265, 0]
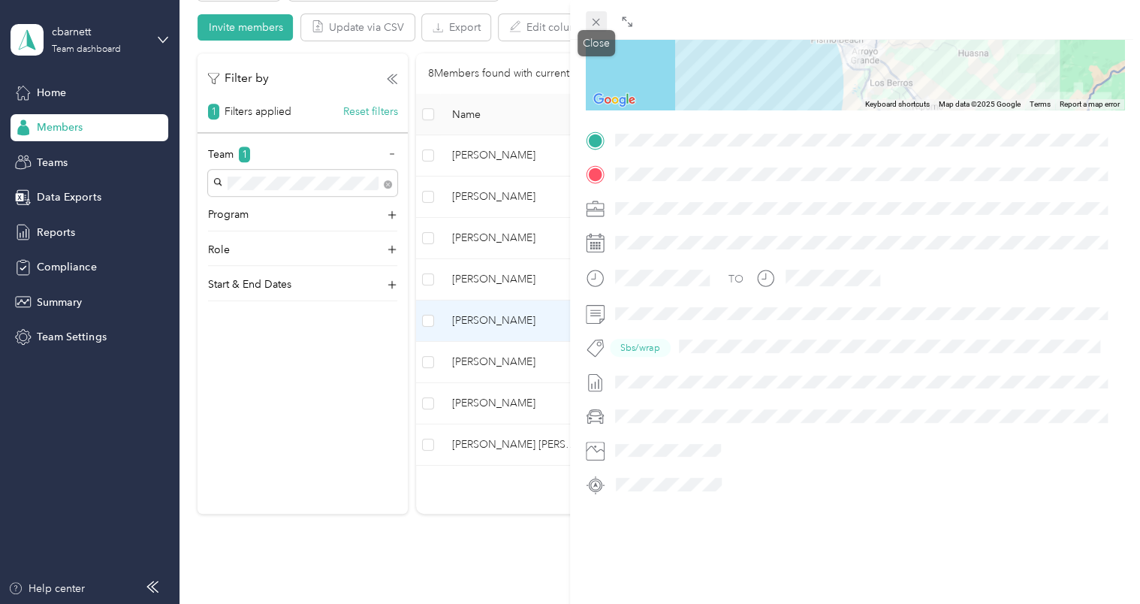
click at [592, 23] on icon at bounding box center [595, 22] width 13 height 13
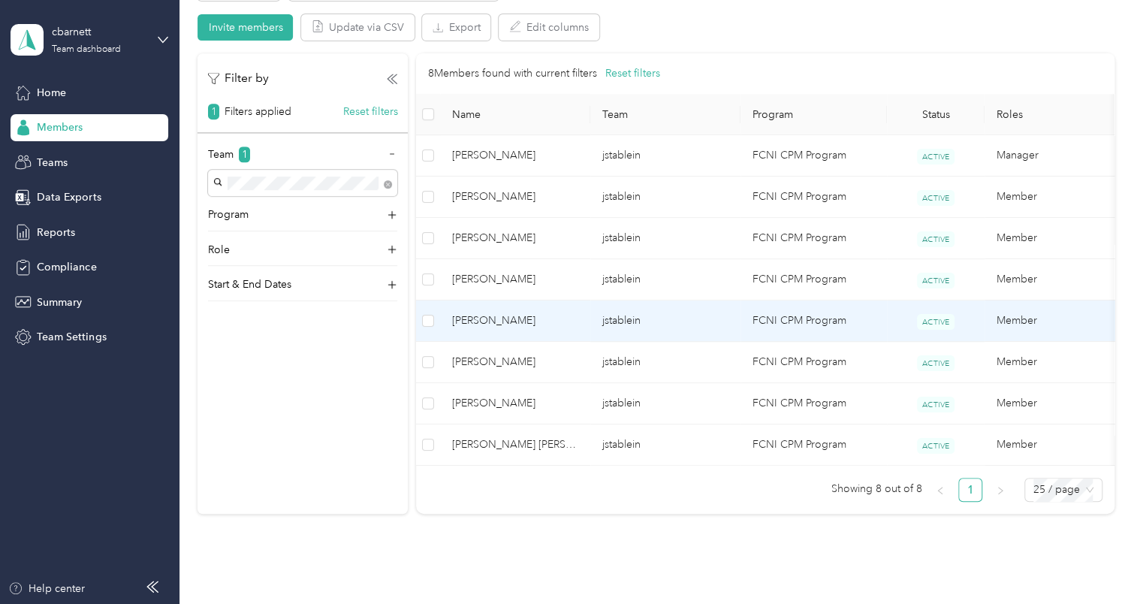
click at [724, 330] on td "jstablein" at bounding box center [665, 320] width 150 height 41
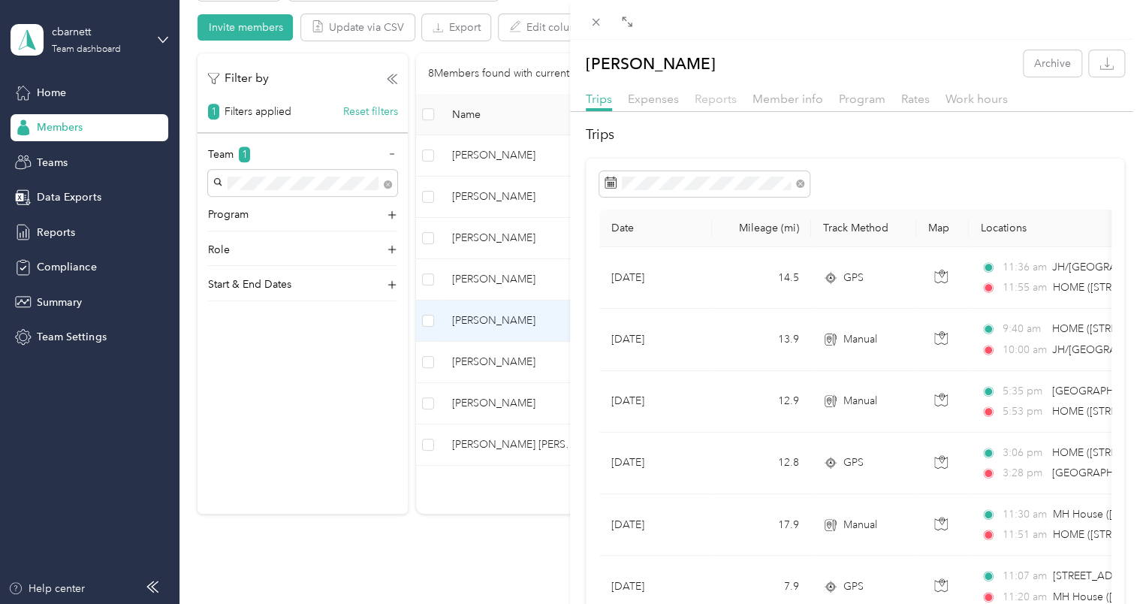
click at [717, 97] on span "Reports" at bounding box center [715, 99] width 42 height 14
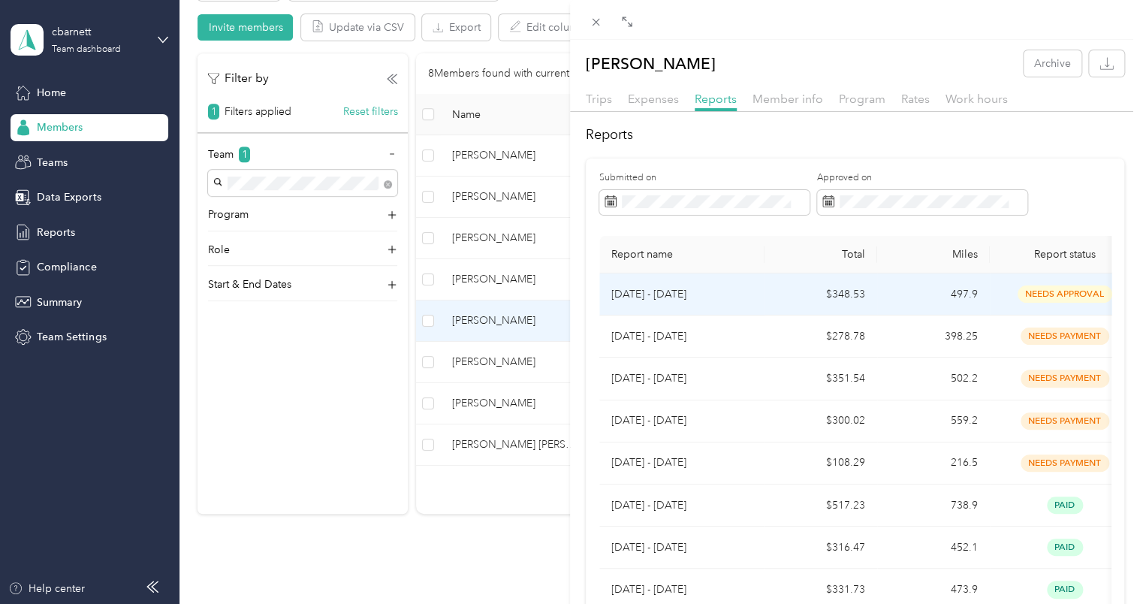
click at [934, 297] on td "497.9" at bounding box center [933, 294] width 113 height 42
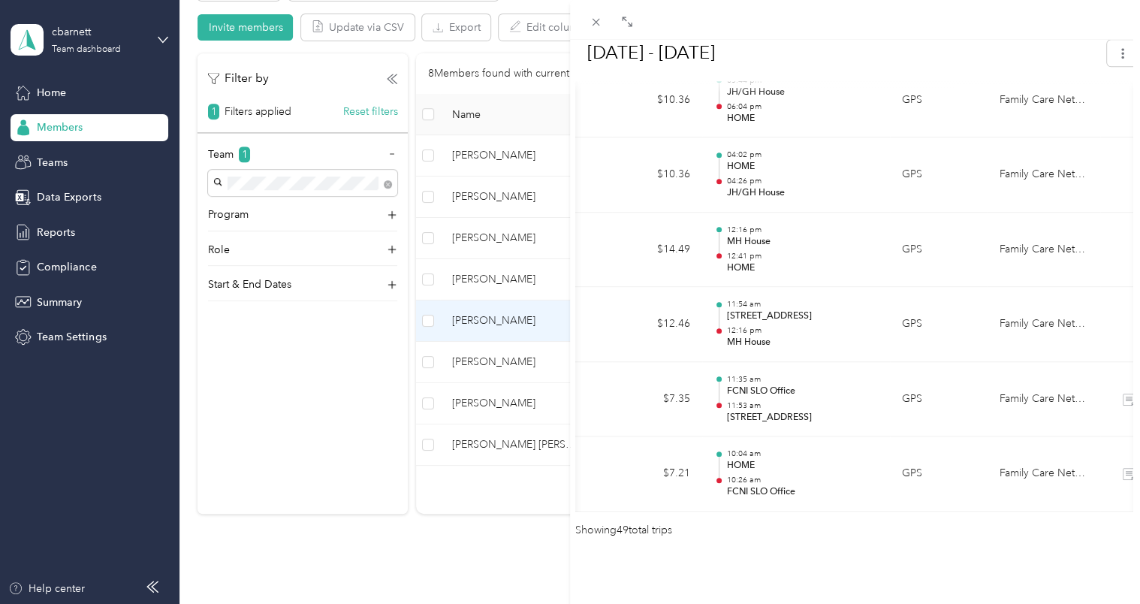
scroll to position [0, 183]
click at [948, 553] on div "BACK [PERSON_NAME] Reports [DATE] - [DATE] [DATE] - [DATE] Needs Approval Needs…" at bounding box center [855, 342] width 570 height 604
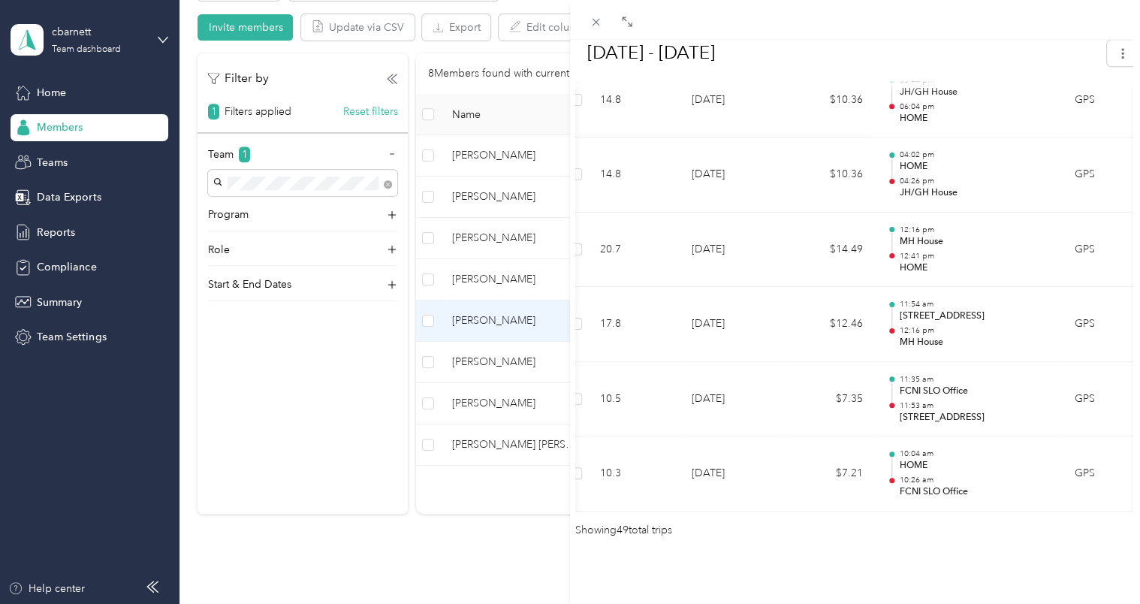
scroll to position [0, 0]
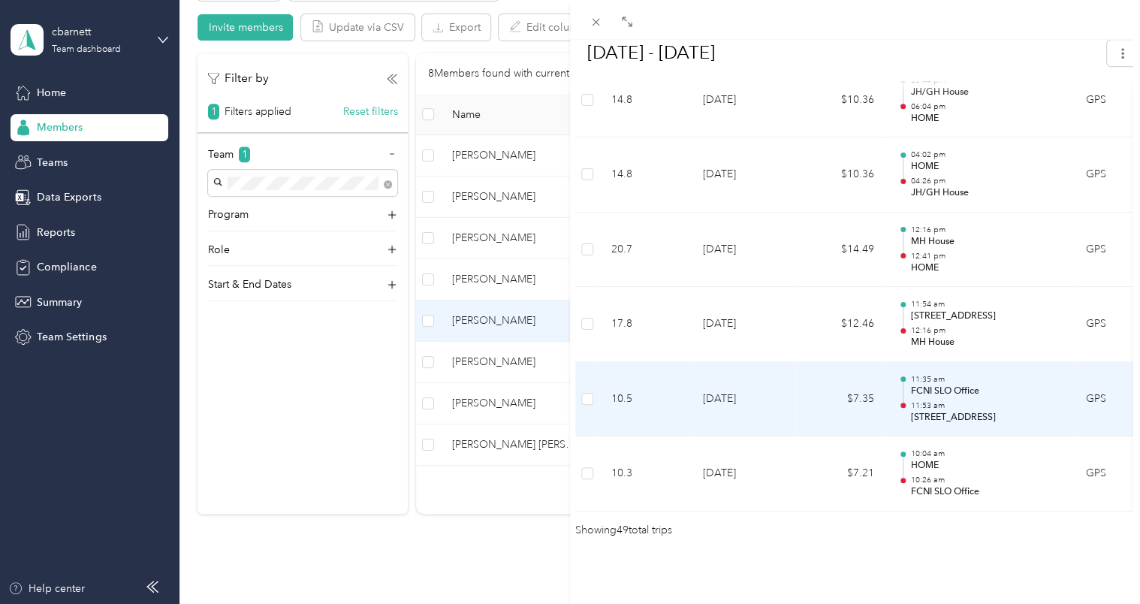
click at [915, 401] on td "11:35 am FCNI SLO Office 11:53 am [STREET_ADDRESS]" at bounding box center [980, 399] width 188 height 75
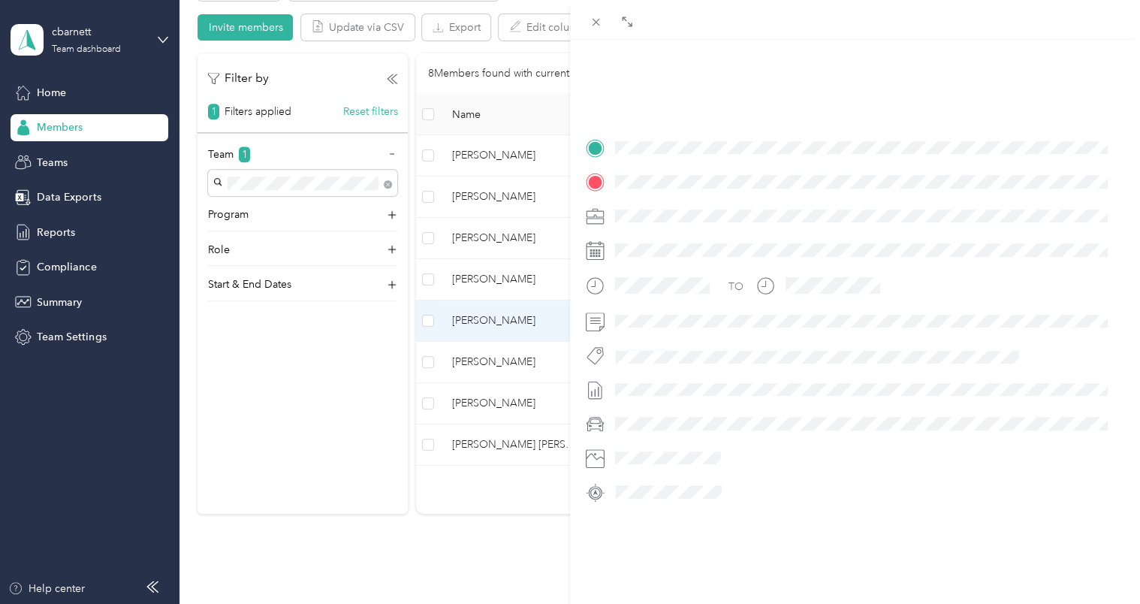
scroll to position [265, 0]
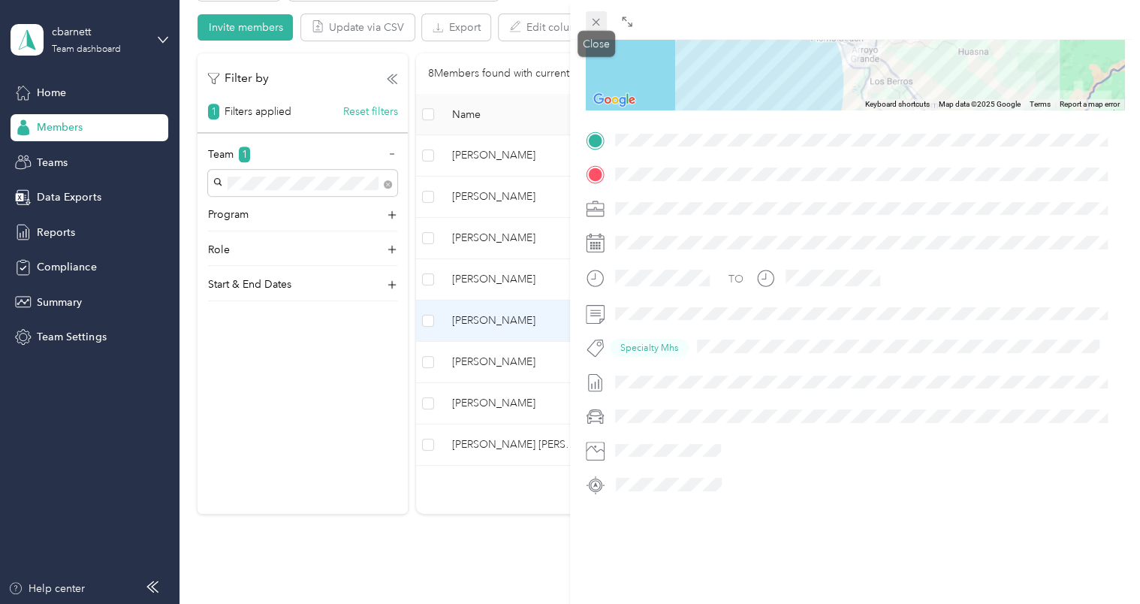
click at [589, 22] on span at bounding box center [596, 21] width 21 height 21
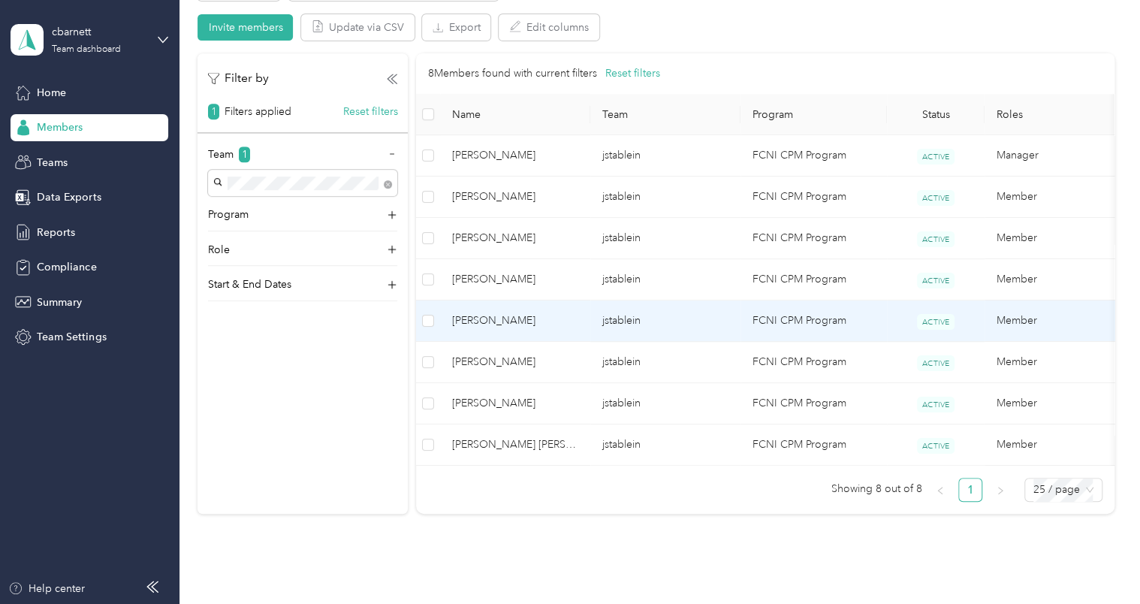
click at [516, 312] on span "[PERSON_NAME]" at bounding box center [515, 320] width 126 height 17
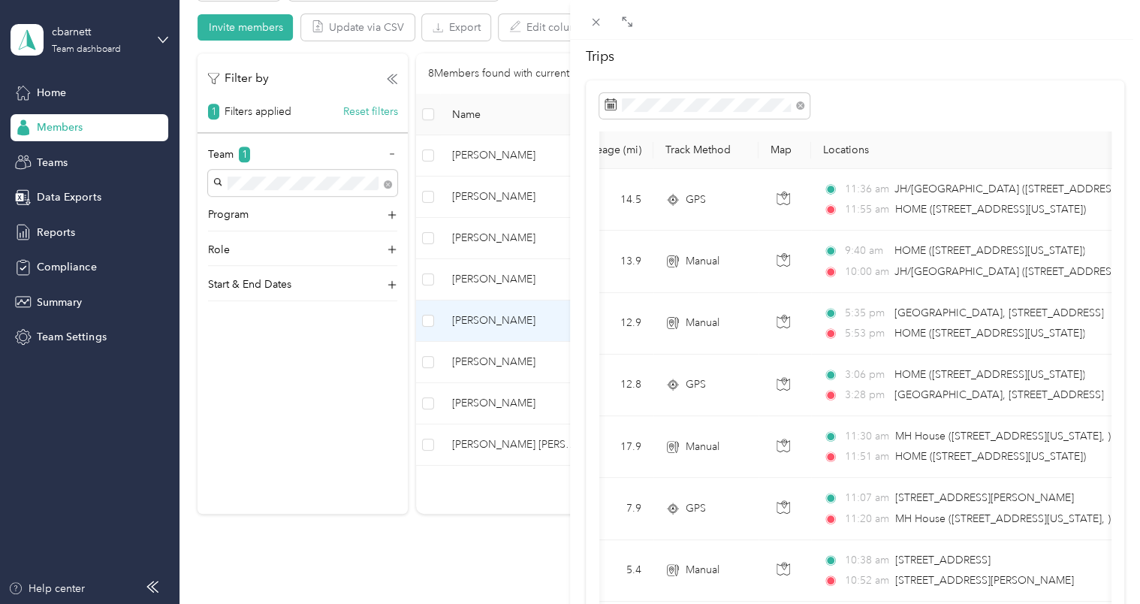
scroll to position [63, 0]
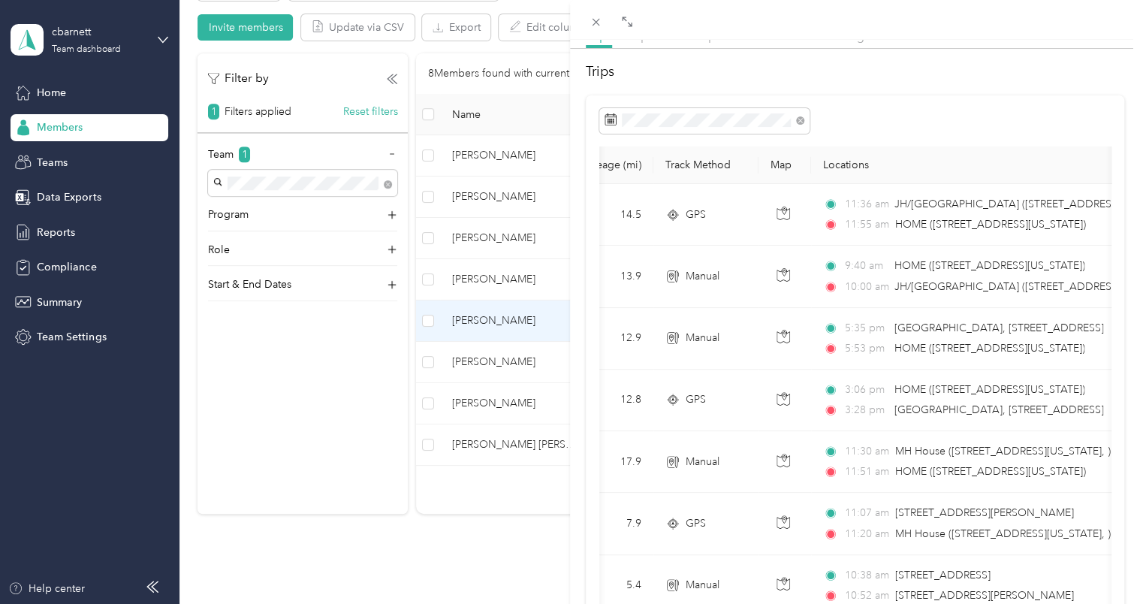
click at [597, 23] on icon at bounding box center [596, 23] width 8 height 8
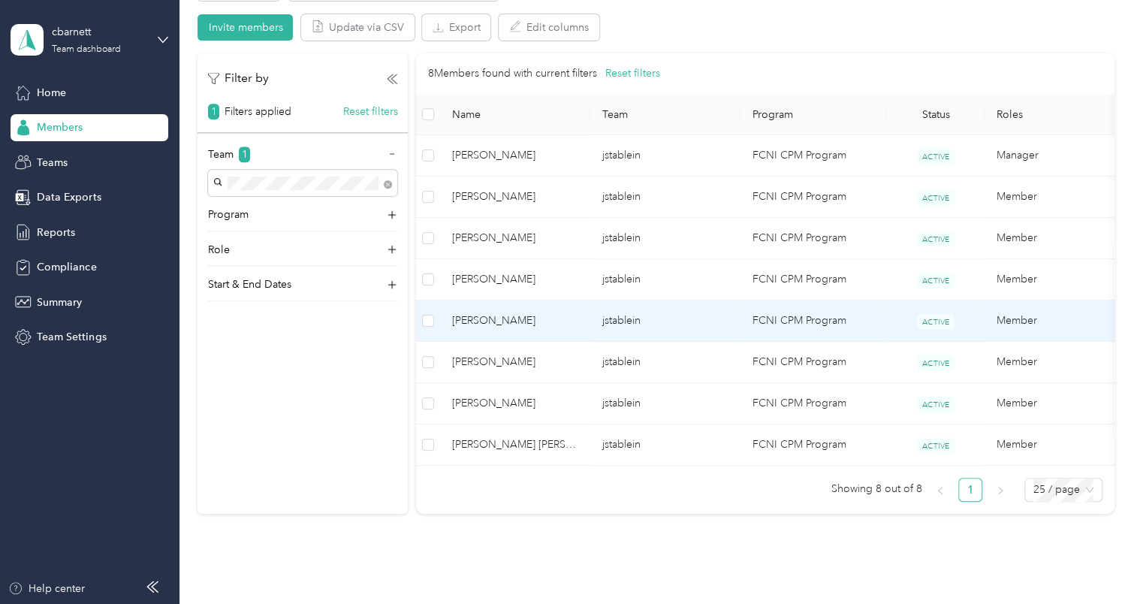
click at [589, 316] on td "[PERSON_NAME]" at bounding box center [515, 320] width 150 height 41
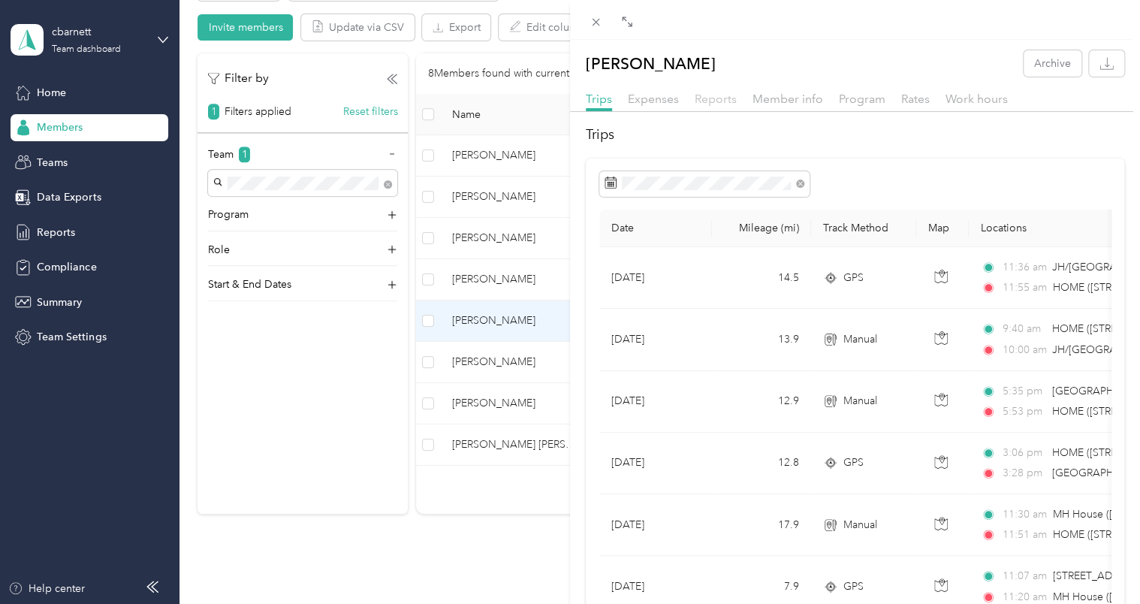
click at [712, 101] on span "Reports" at bounding box center [715, 99] width 42 height 14
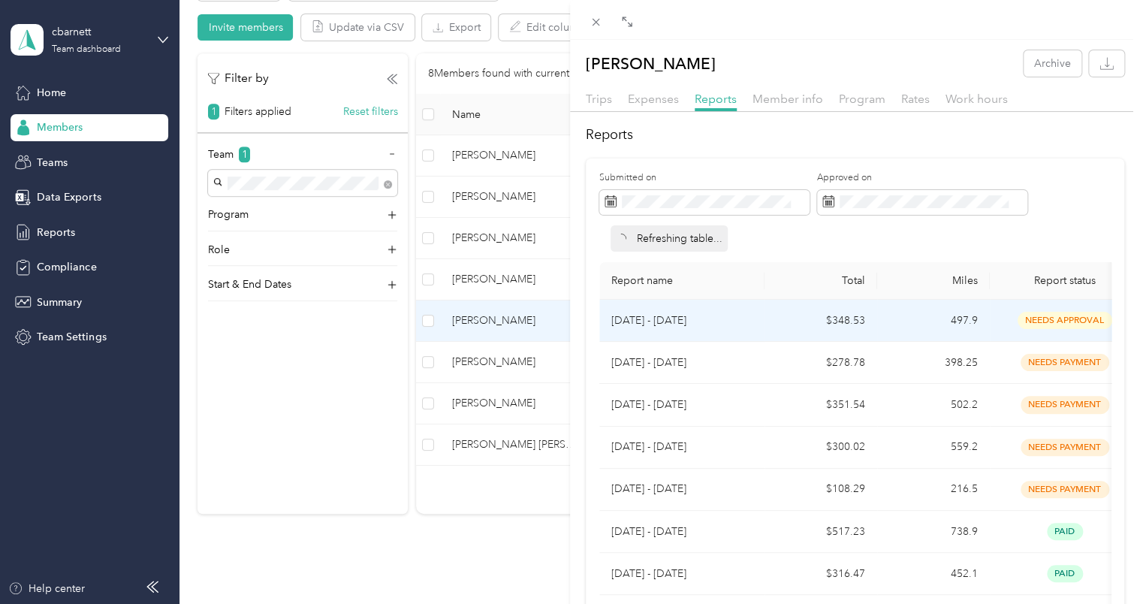
click at [971, 322] on td "497.9" at bounding box center [933, 321] width 113 height 42
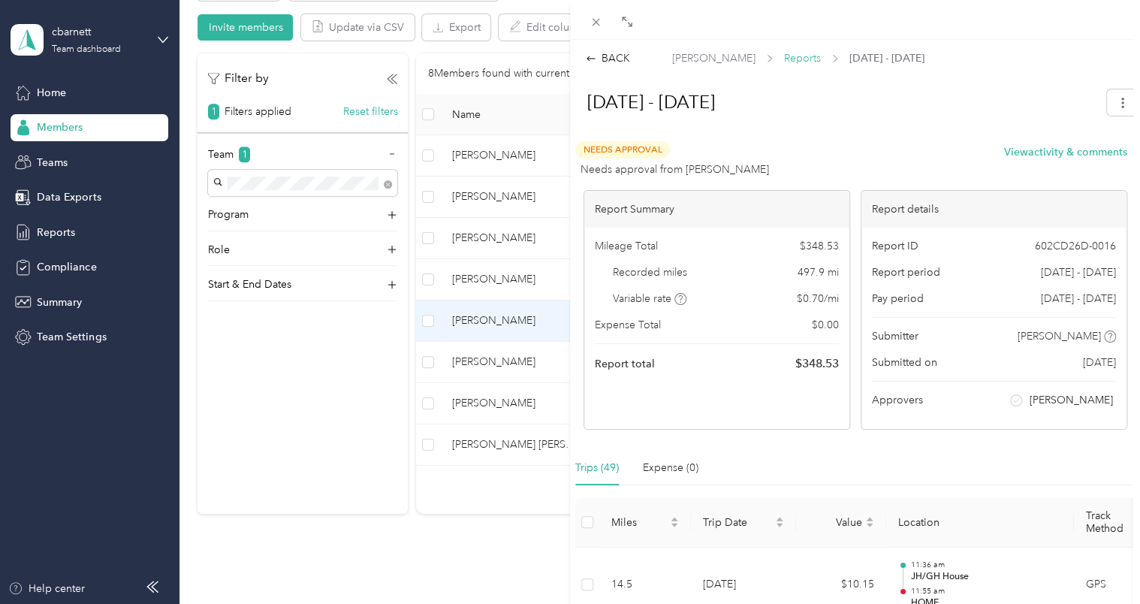
click at [784, 62] on span "Reports" at bounding box center [802, 58] width 37 height 16
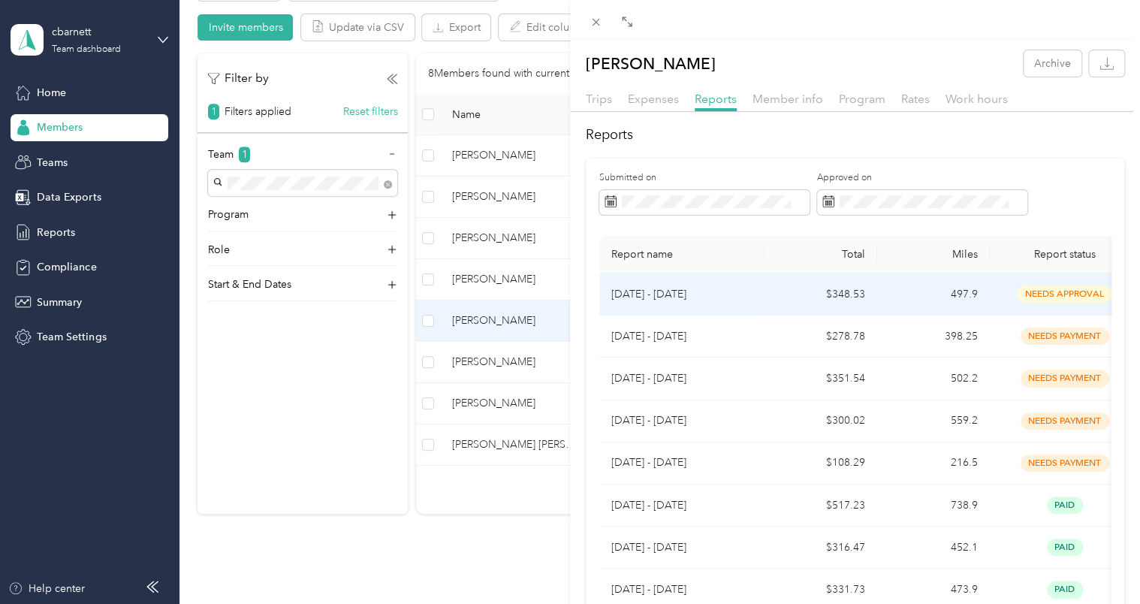
click at [832, 295] on td "$348.53" at bounding box center [820, 294] width 113 height 42
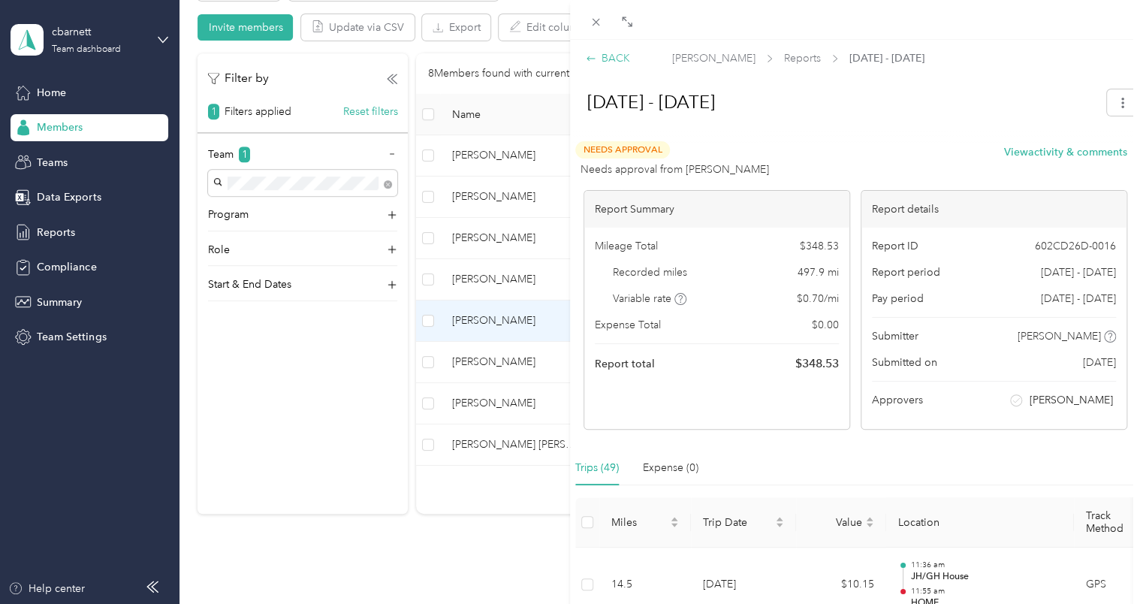
click at [616, 61] on div "BACK" at bounding box center [608, 58] width 44 height 16
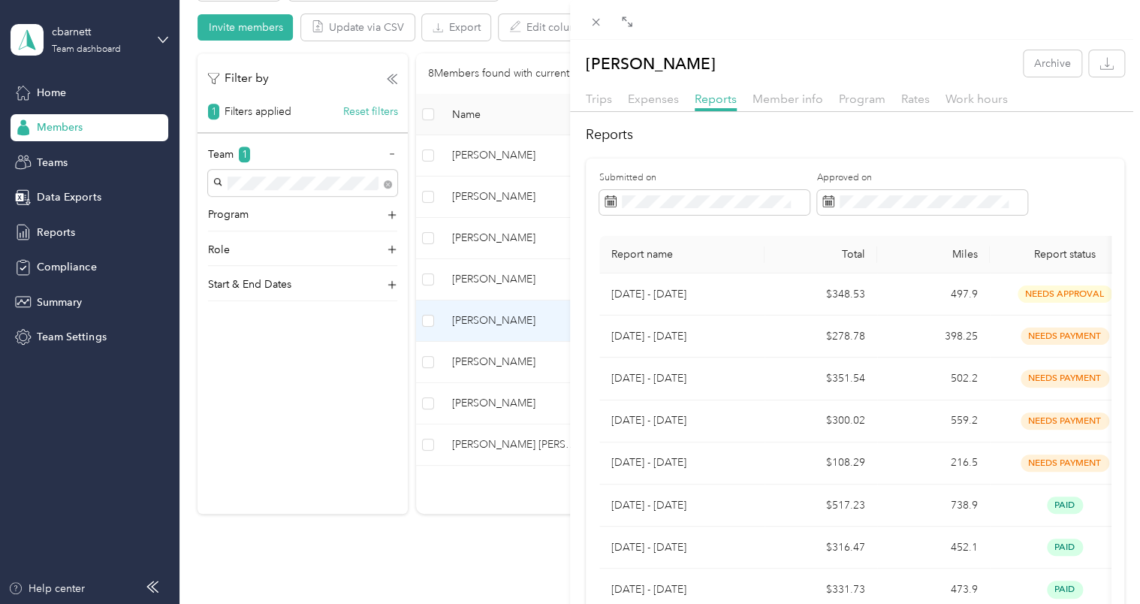
click at [480, 277] on div "[PERSON_NAME] Archive Trips Expenses Reports Member info Program Rates Work hou…" at bounding box center [570, 302] width 1140 height 604
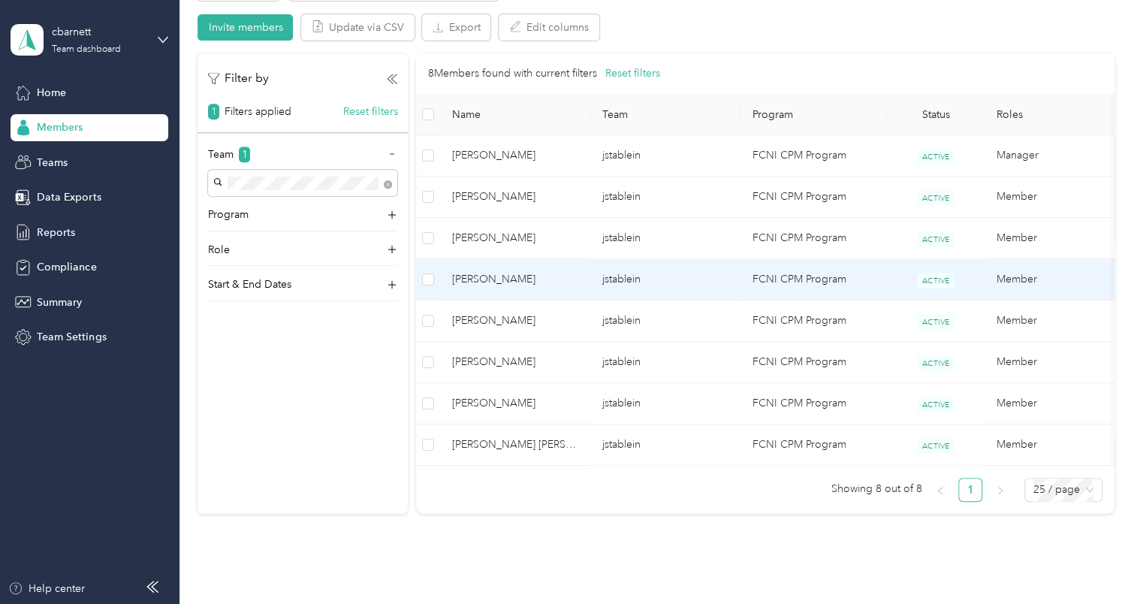
click at [480, 277] on span "[PERSON_NAME]" at bounding box center [515, 279] width 126 height 17
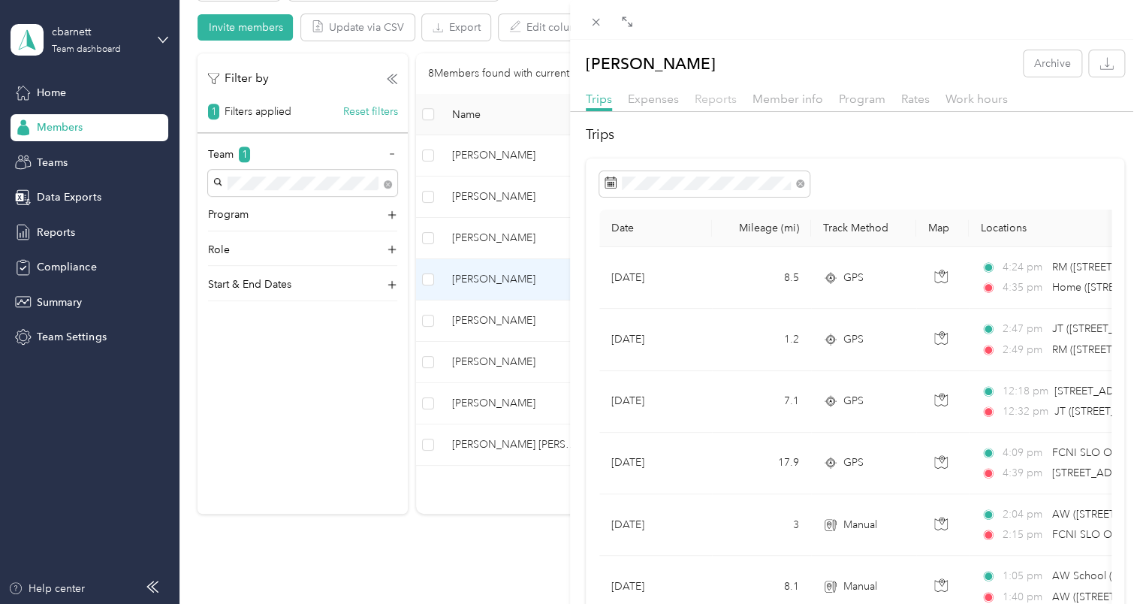
click at [723, 100] on span "Reports" at bounding box center [715, 99] width 42 height 14
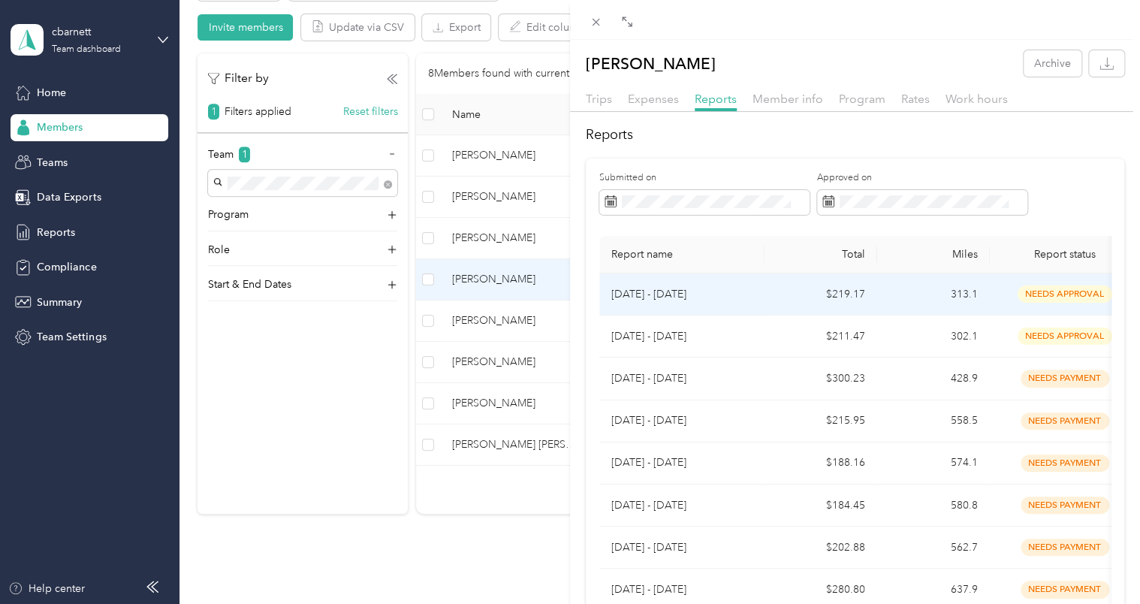
click at [773, 294] on td "$219.17" at bounding box center [820, 294] width 113 height 42
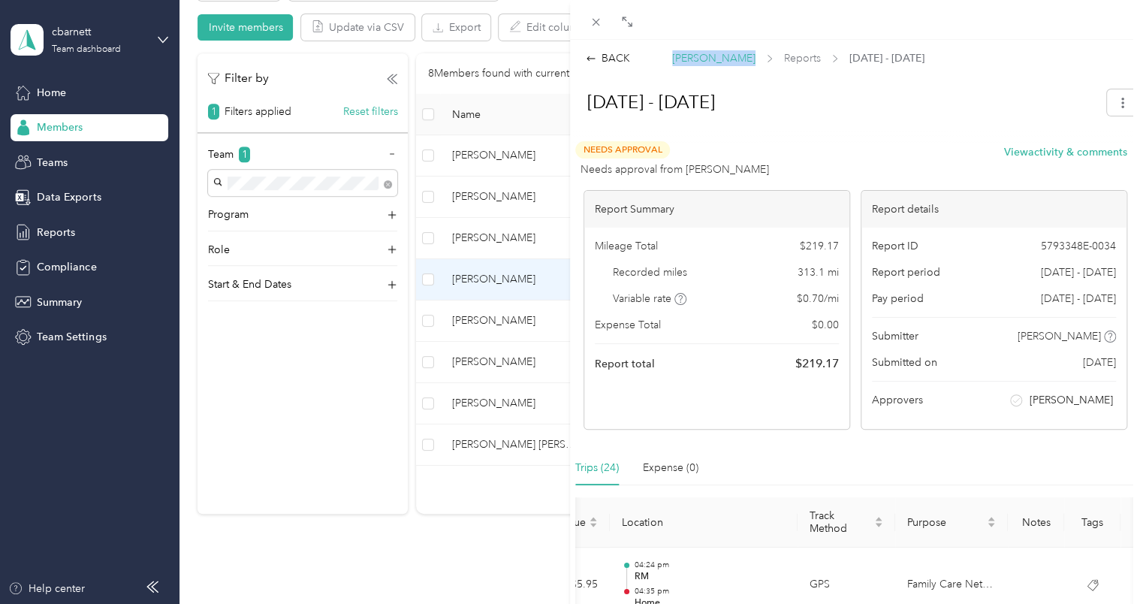
drag, startPoint x: 664, startPoint y: 57, endPoint x: 733, endPoint y: 66, distance: 69.6
click at [733, 66] on div "BACK [PERSON_NAME] Reports [DATE] - [DATE]" at bounding box center [855, 58] width 570 height 16
click at [601, 24] on icon at bounding box center [595, 22] width 13 height 13
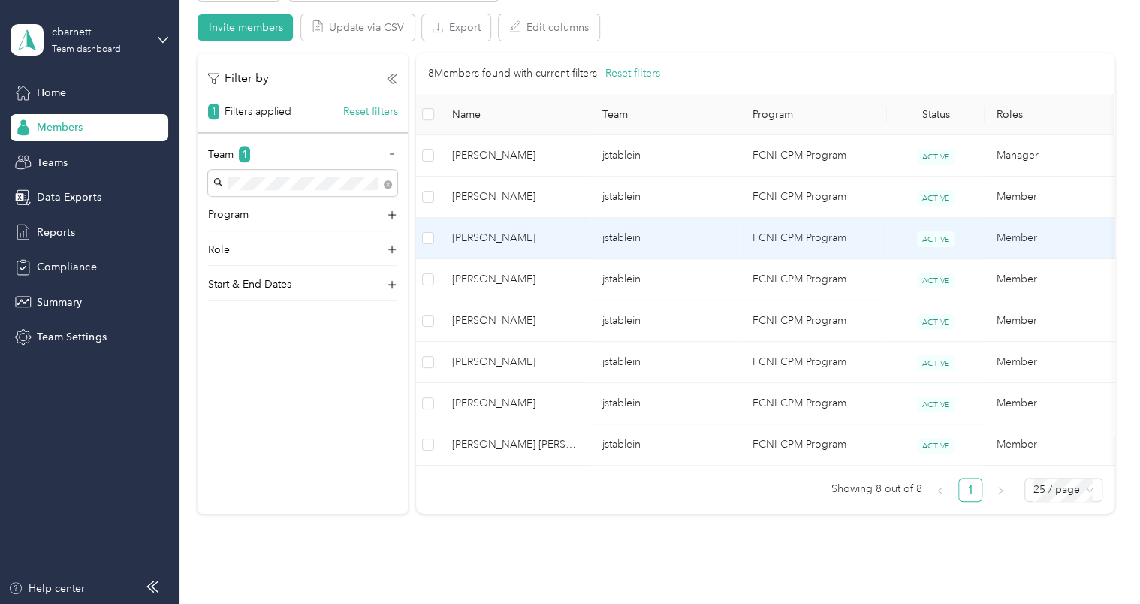
click at [541, 226] on td "[PERSON_NAME]" at bounding box center [515, 238] width 150 height 41
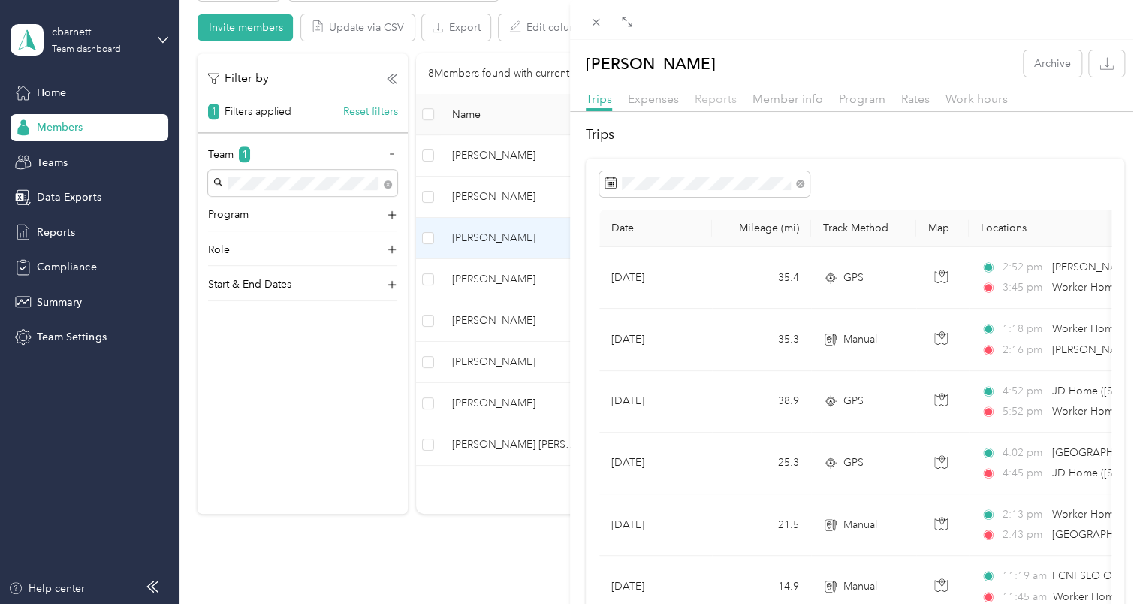
click at [720, 94] on span "Reports" at bounding box center [715, 99] width 42 height 14
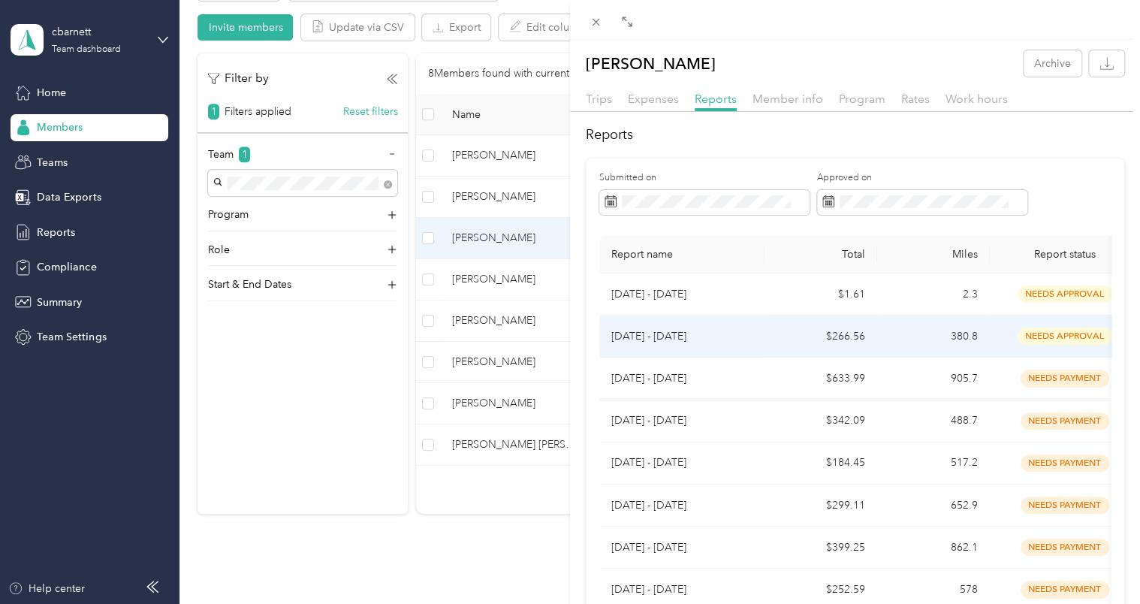
click at [795, 331] on td "$266.56" at bounding box center [820, 336] width 113 height 42
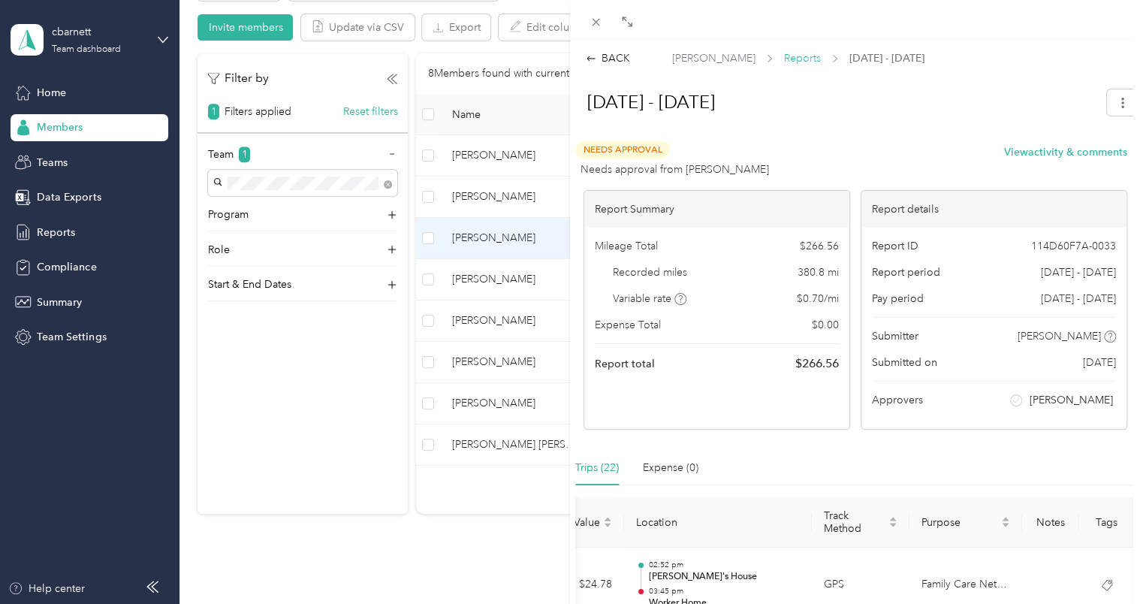
click at [784, 56] on span "Reports" at bounding box center [802, 58] width 37 height 16
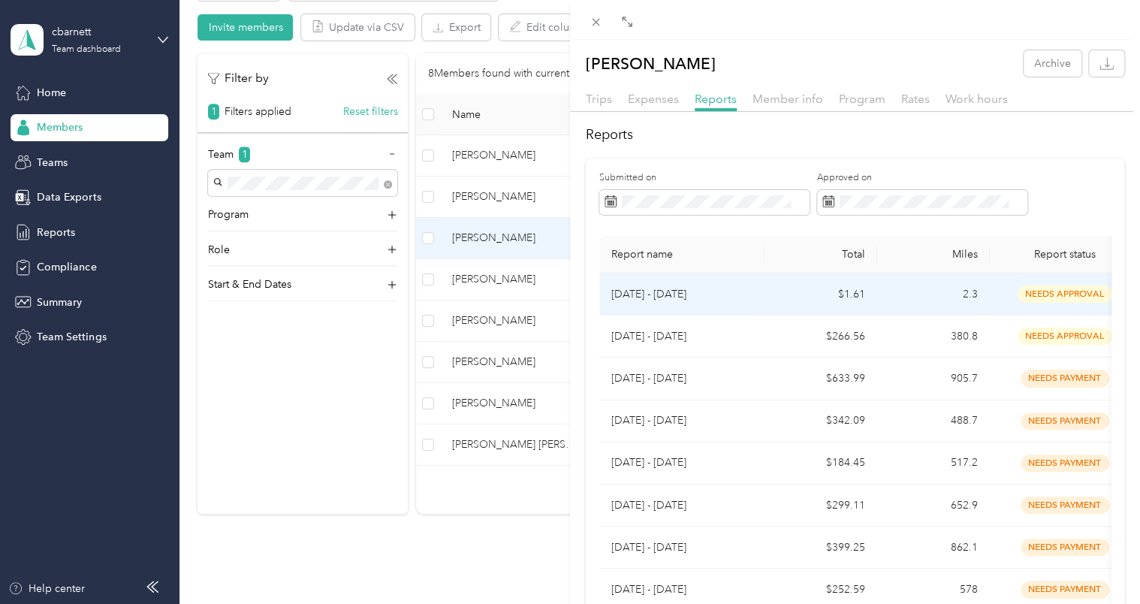
click at [730, 288] on p "[DATE] - [DATE]" at bounding box center [681, 294] width 141 height 17
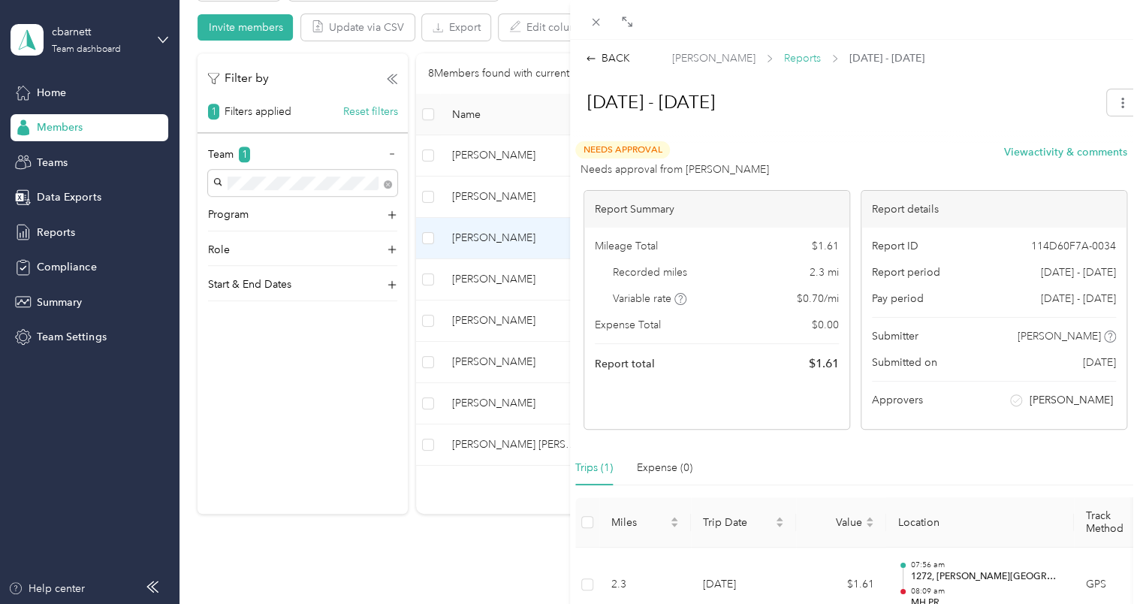
click at [788, 56] on span "Reports" at bounding box center [802, 58] width 37 height 16
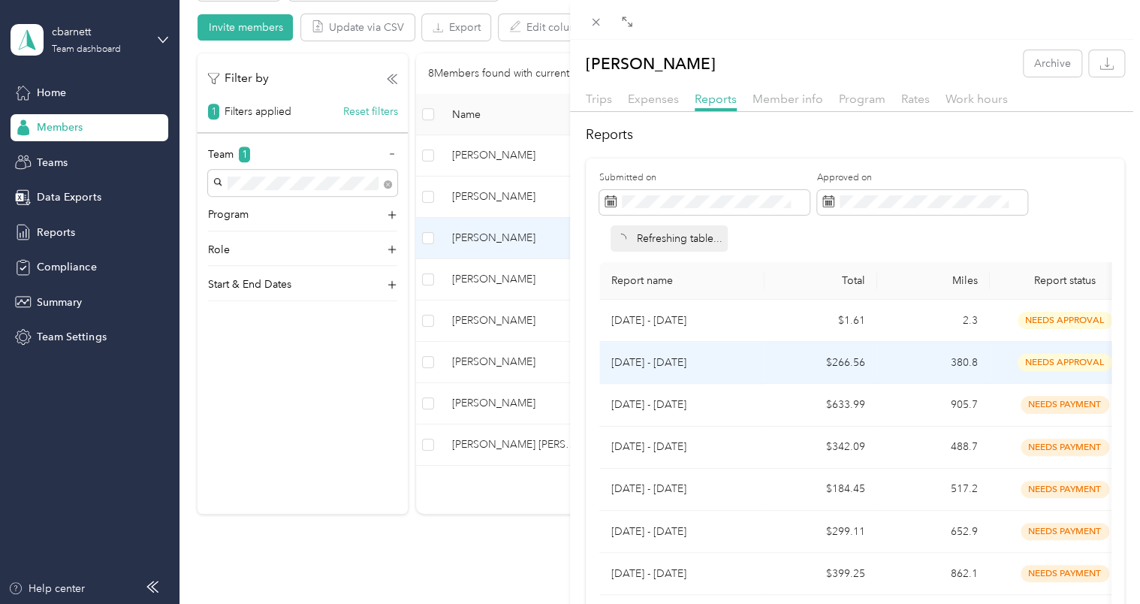
click at [792, 354] on td "$266.56" at bounding box center [820, 363] width 113 height 42
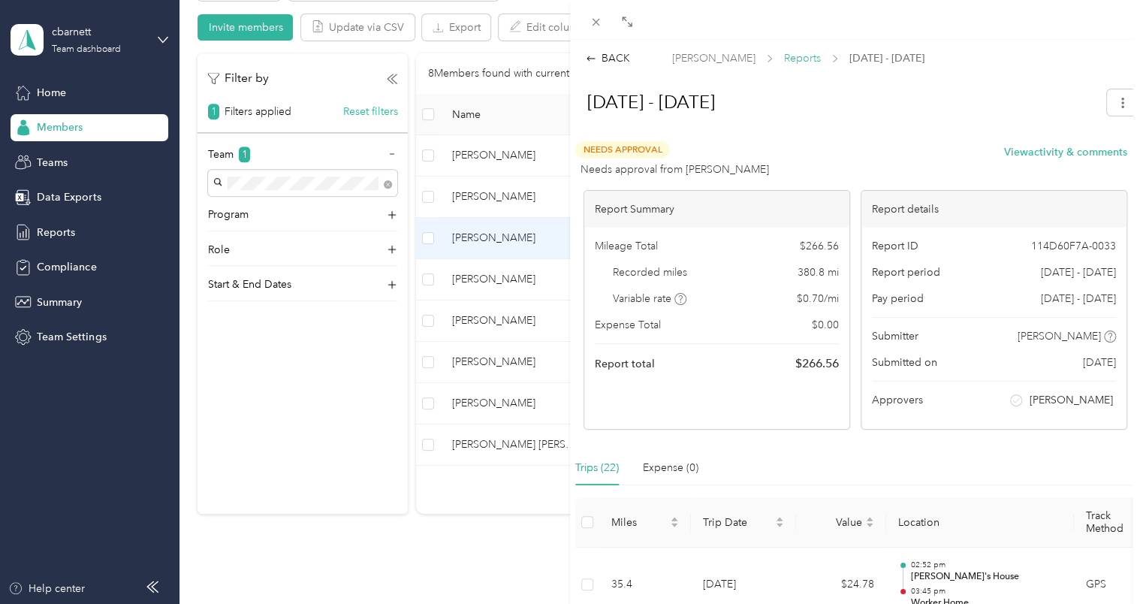
click at [784, 52] on span "Reports" at bounding box center [802, 58] width 37 height 16
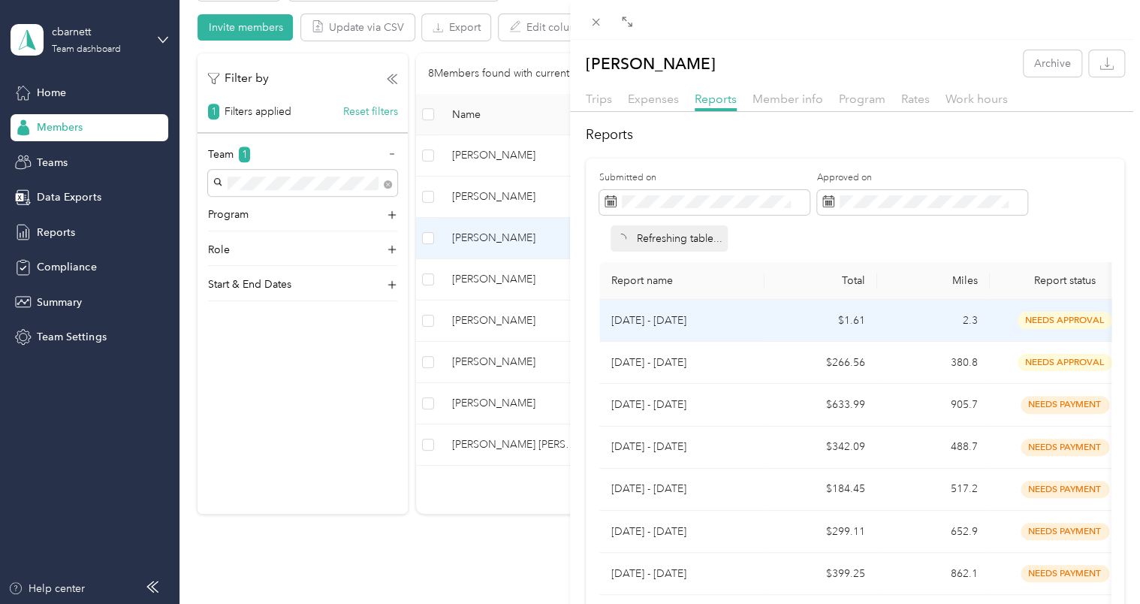
click at [733, 314] on p "[DATE] - [DATE]" at bounding box center [681, 320] width 141 height 17
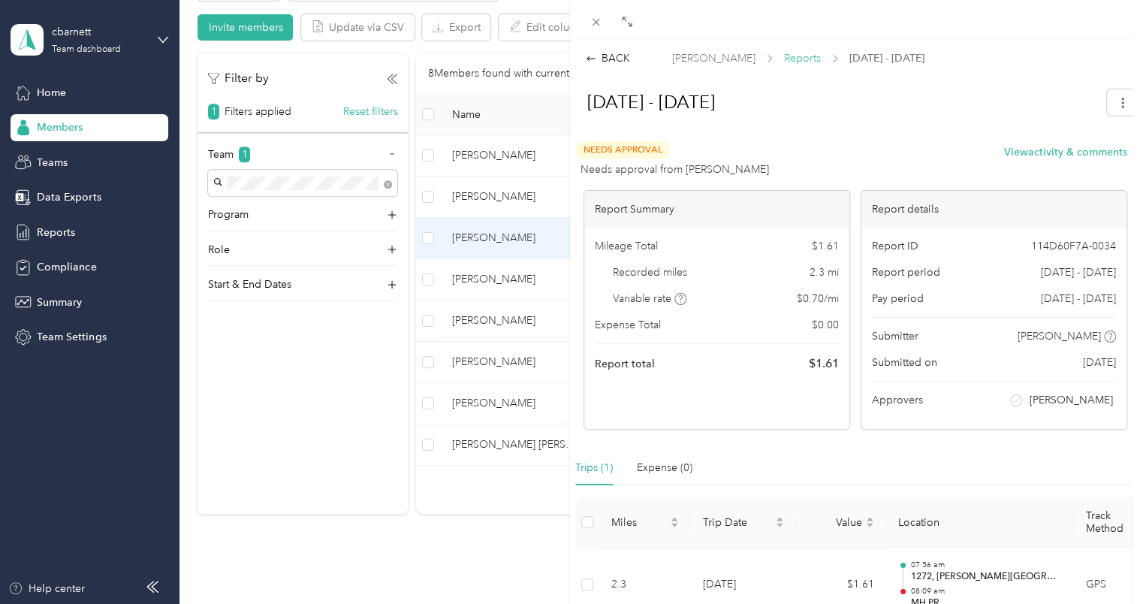
click at [789, 58] on span "Reports" at bounding box center [802, 58] width 37 height 16
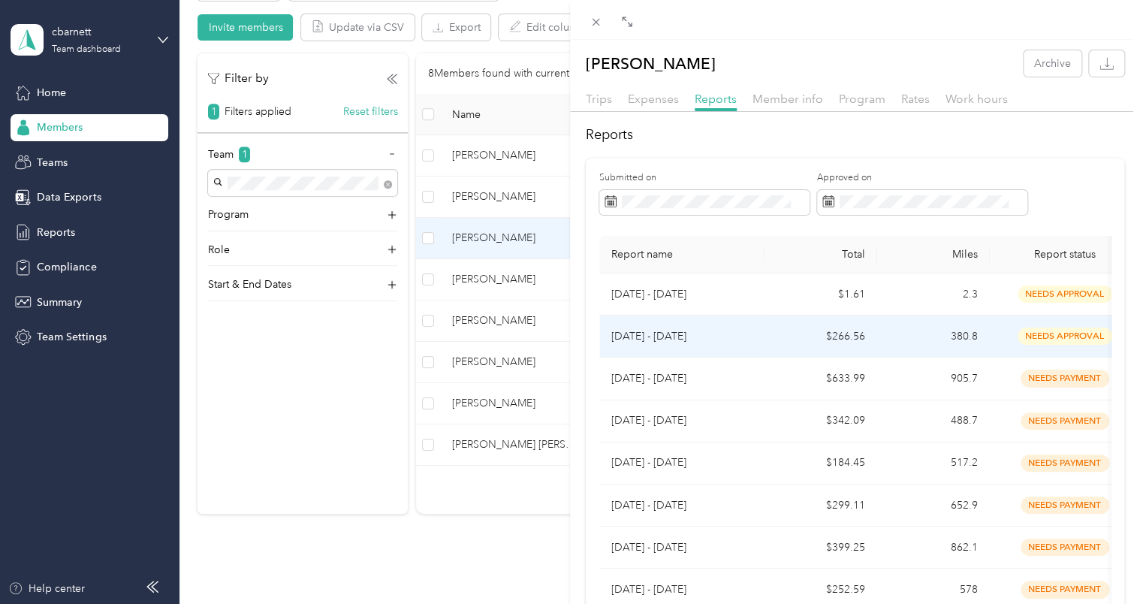
click at [742, 338] on p "[DATE] - [DATE]" at bounding box center [681, 336] width 141 height 17
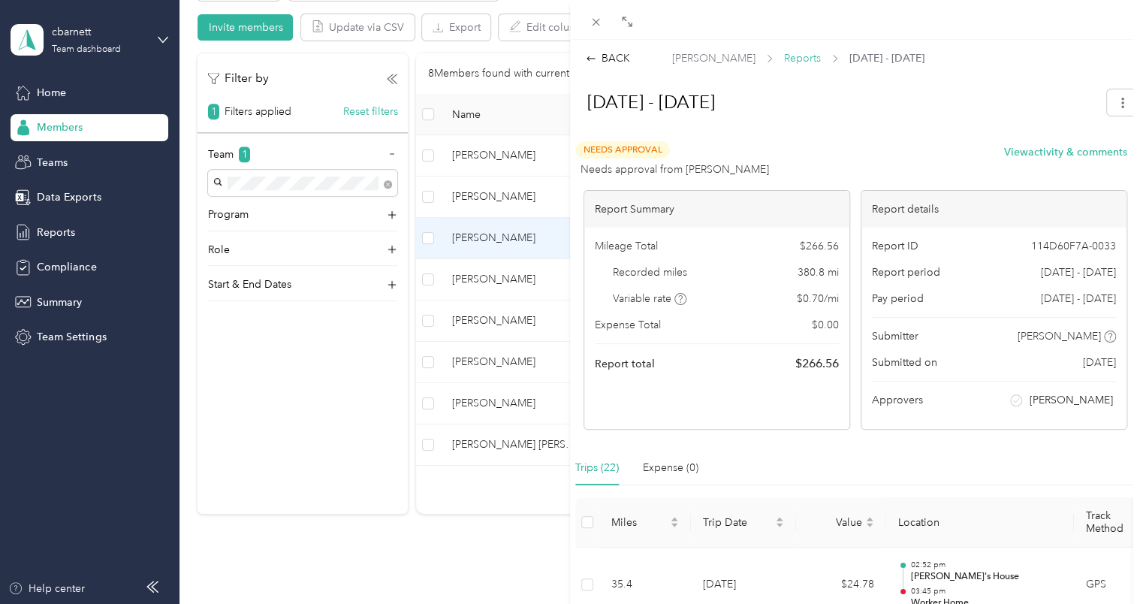
click at [784, 59] on span "Reports" at bounding box center [802, 58] width 37 height 16
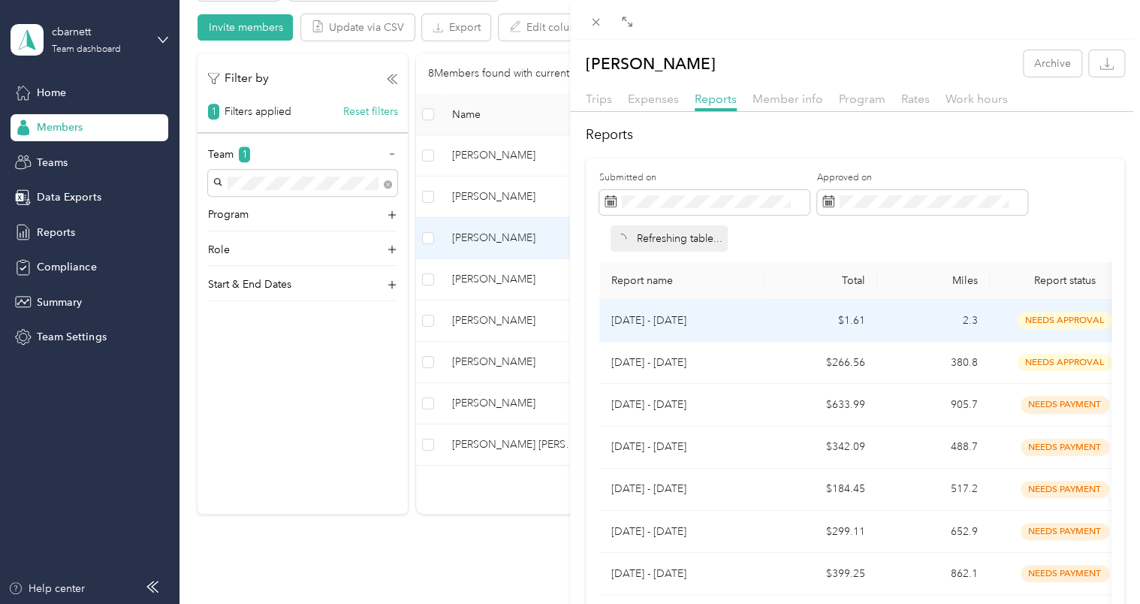
click at [786, 317] on td "$1.61" at bounding box center [820, 321] width 113 height 42
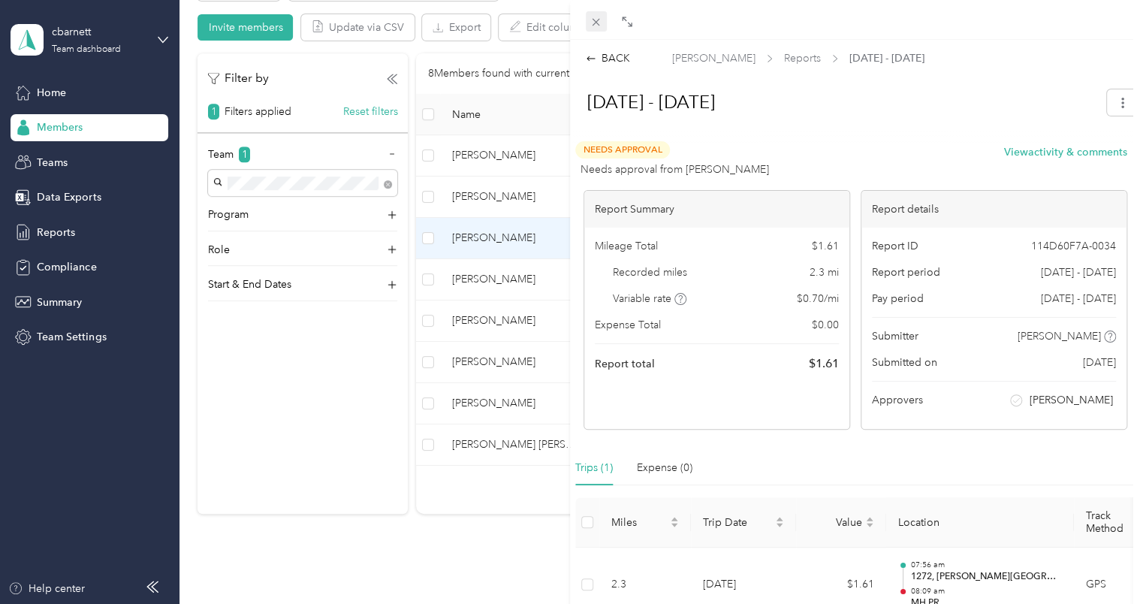
click at [596, 21] on icon at bounding box center [595, 22] width 13 height 13
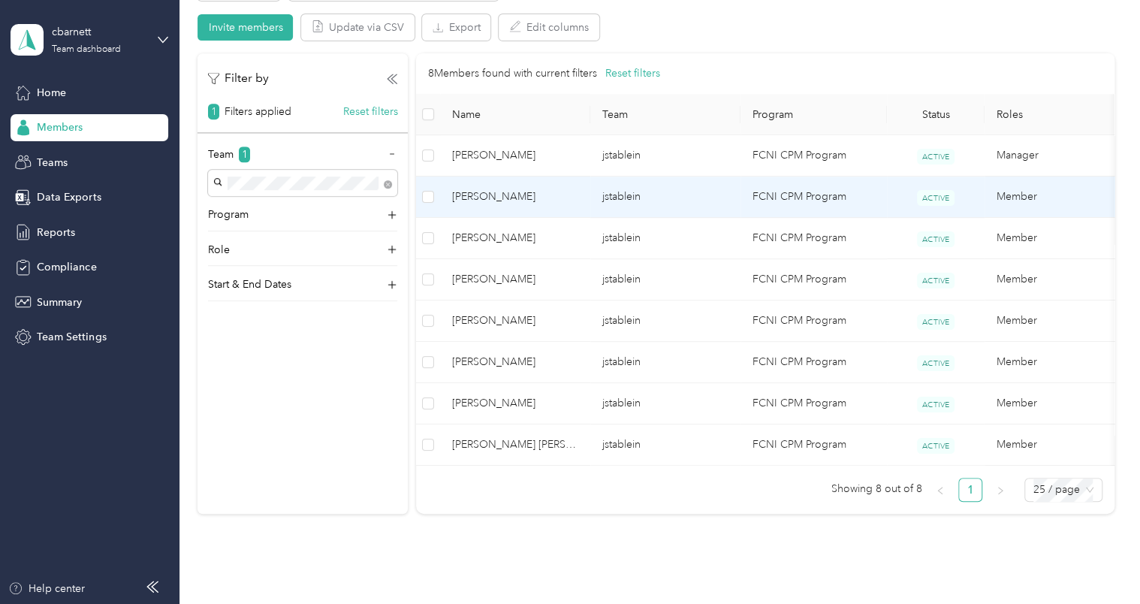
click at [560, 200] on span "[PERSON_NAME]" at bounding box center [515, 196] width 126 height 17
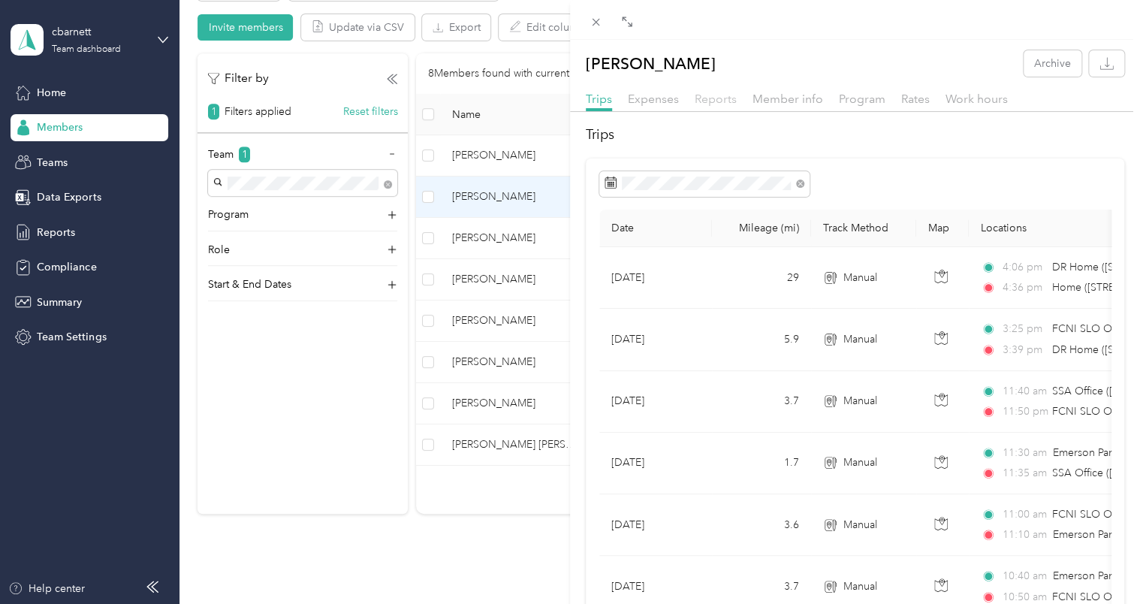
click at [713, 97] on span "Reports" at bounding box center [715, 99] width 42 height 14
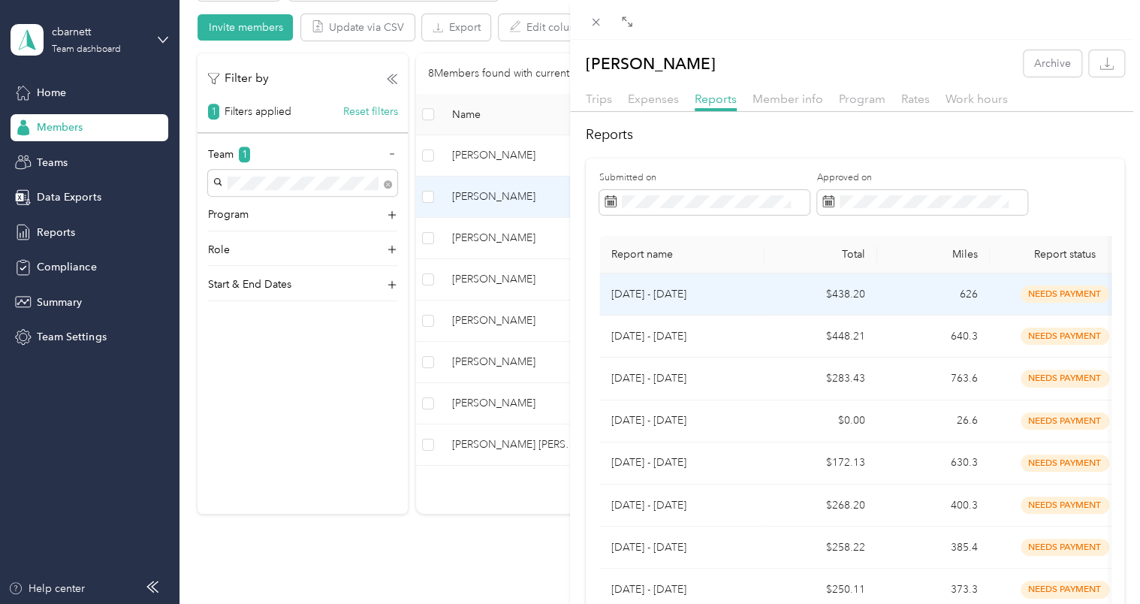
click at [880, 294] on td "626" at bounding box center [933, 294] width 113 height 42
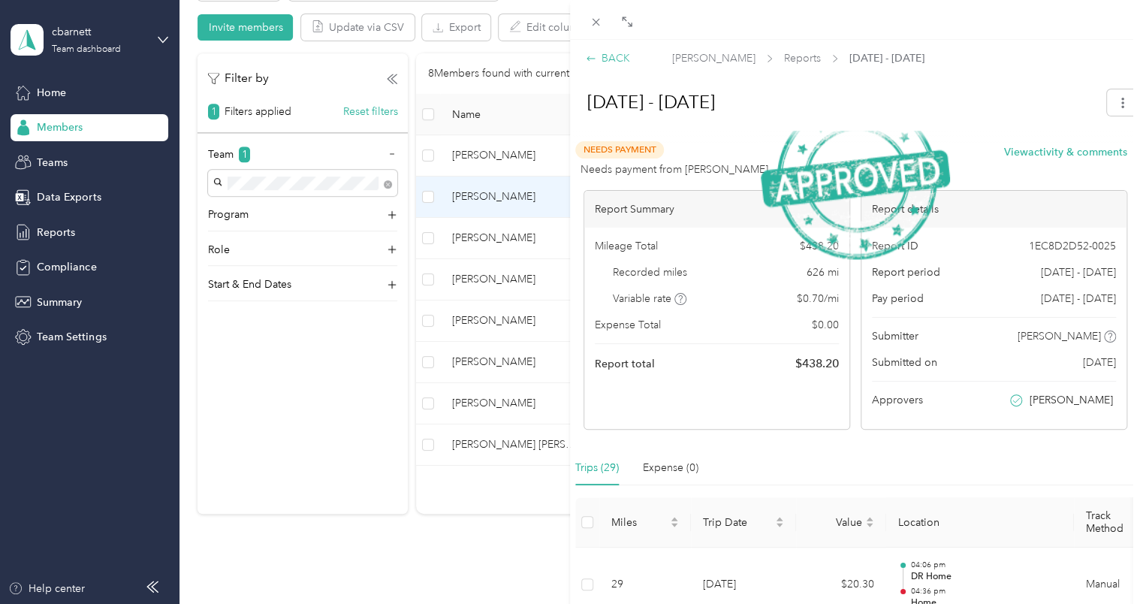
click at [613, 55] on div "BACK" at bounding box center [608, 58] width 44 height 16
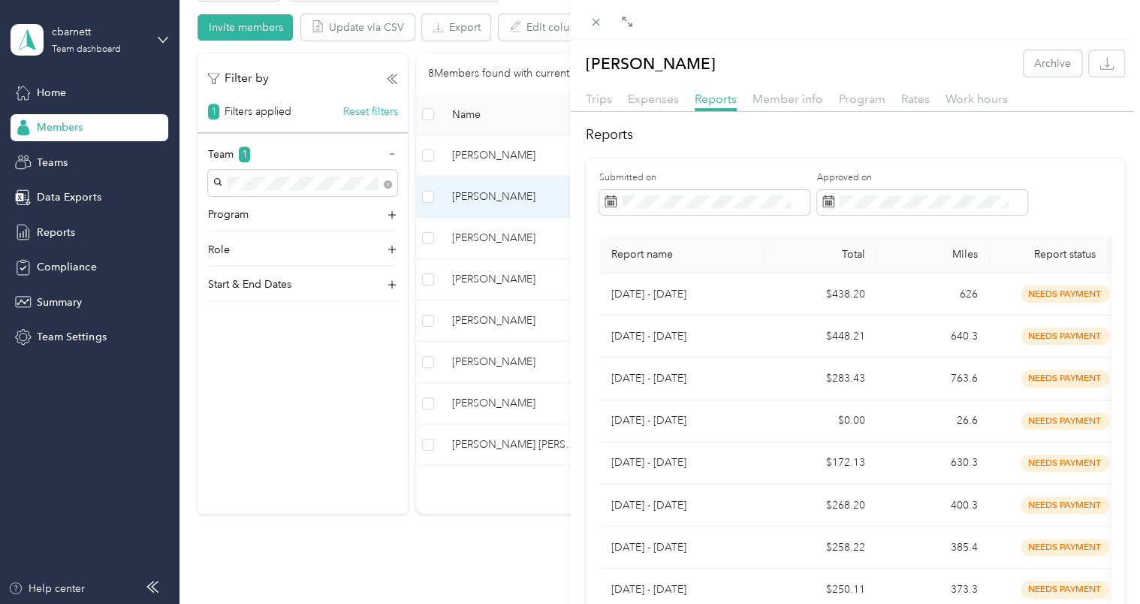
click at [52, 87] on div "[PERSON_NAME] Archive Trips Expenses Reports Member info Program Rates Work hou…" at bounding box center [570, 302] width 1140 height 604
